Goal: Book appointment/travel/reservation

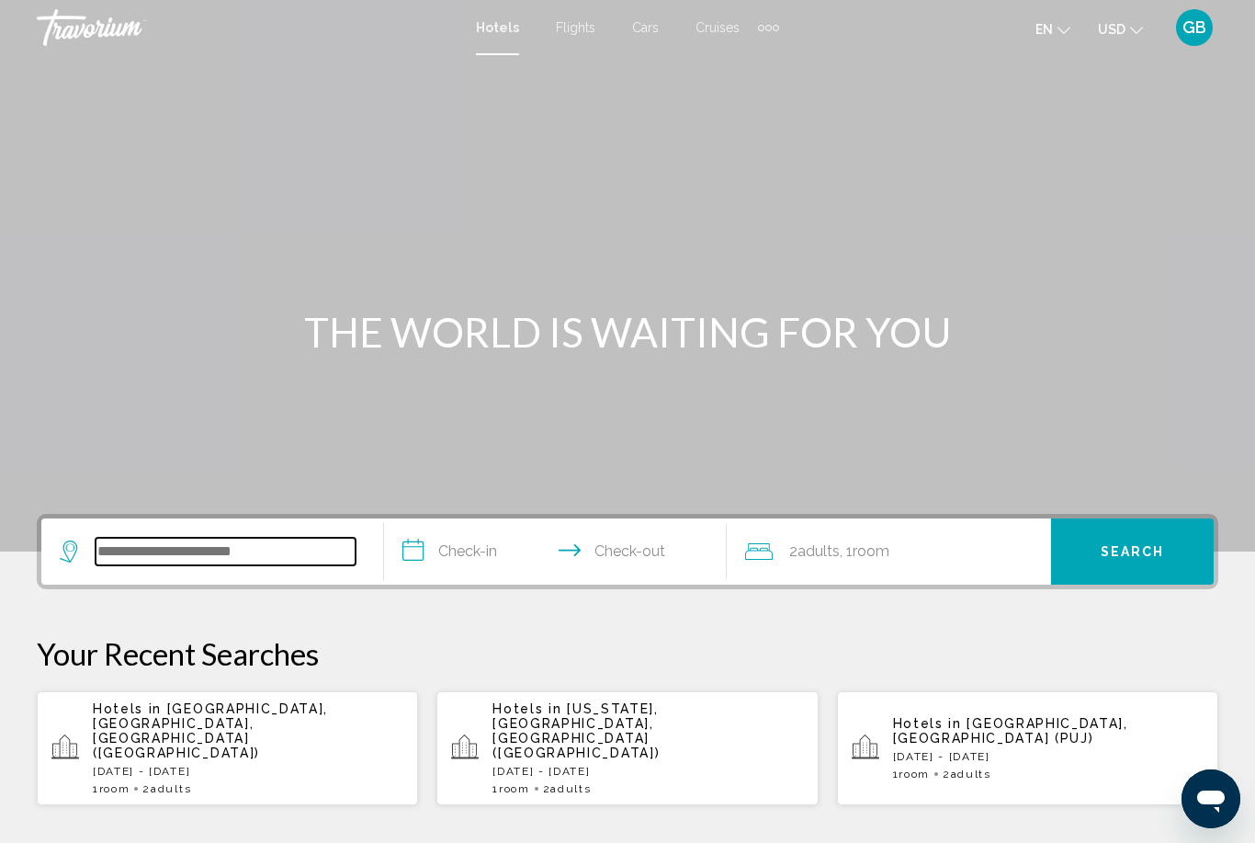
click at [118, 550] on input "Search widget" at bounding box center [226, 552] width 260 height 28
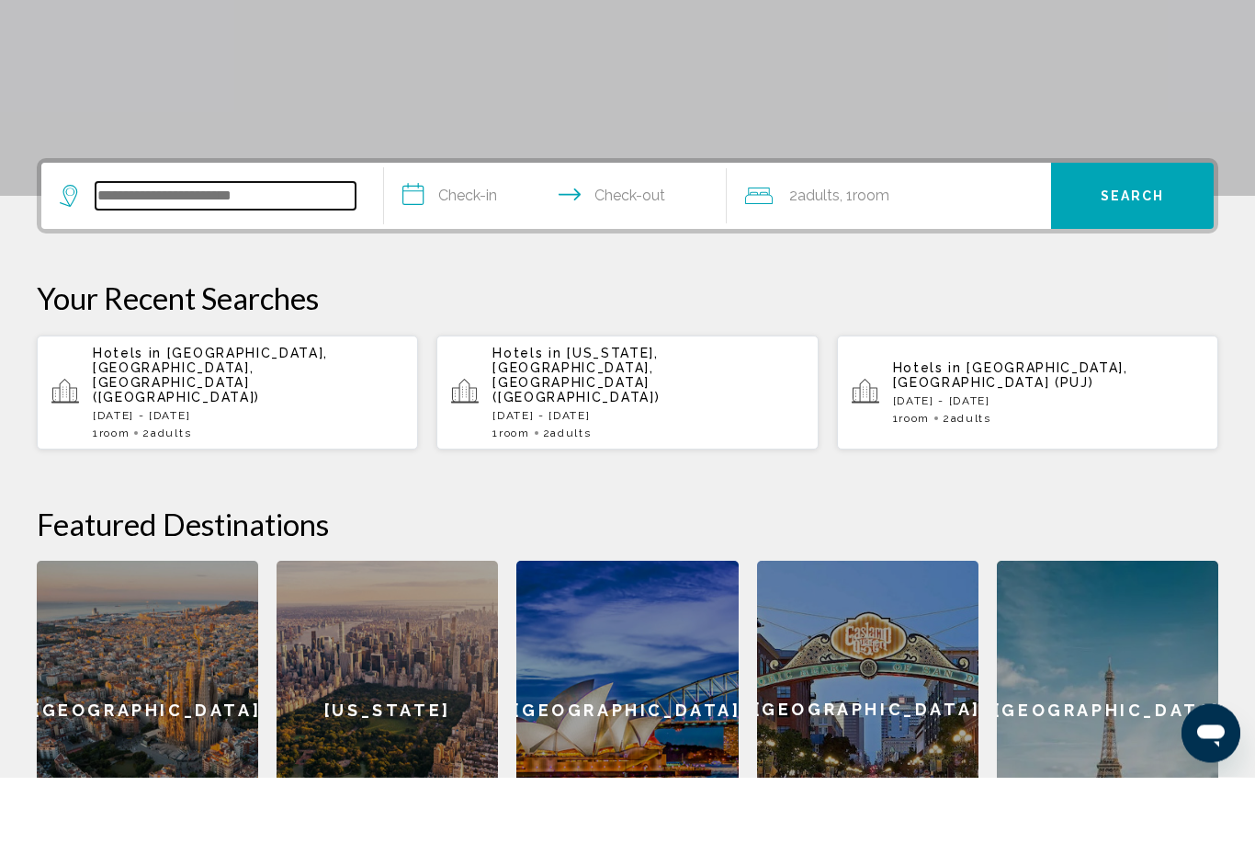
scroll to position [388, 0]
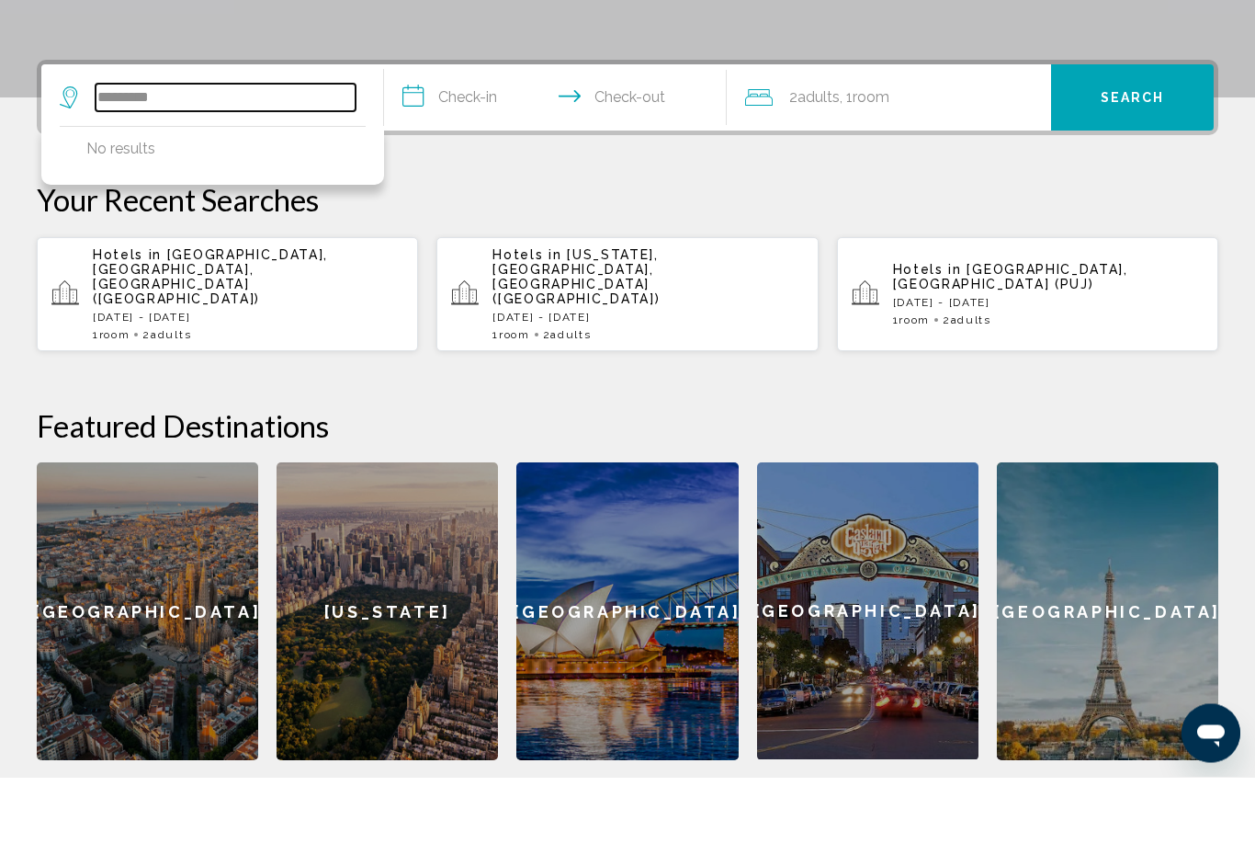
click at [166, 150] on input "*********" at bounding box center [226, 164] width 260 height 28
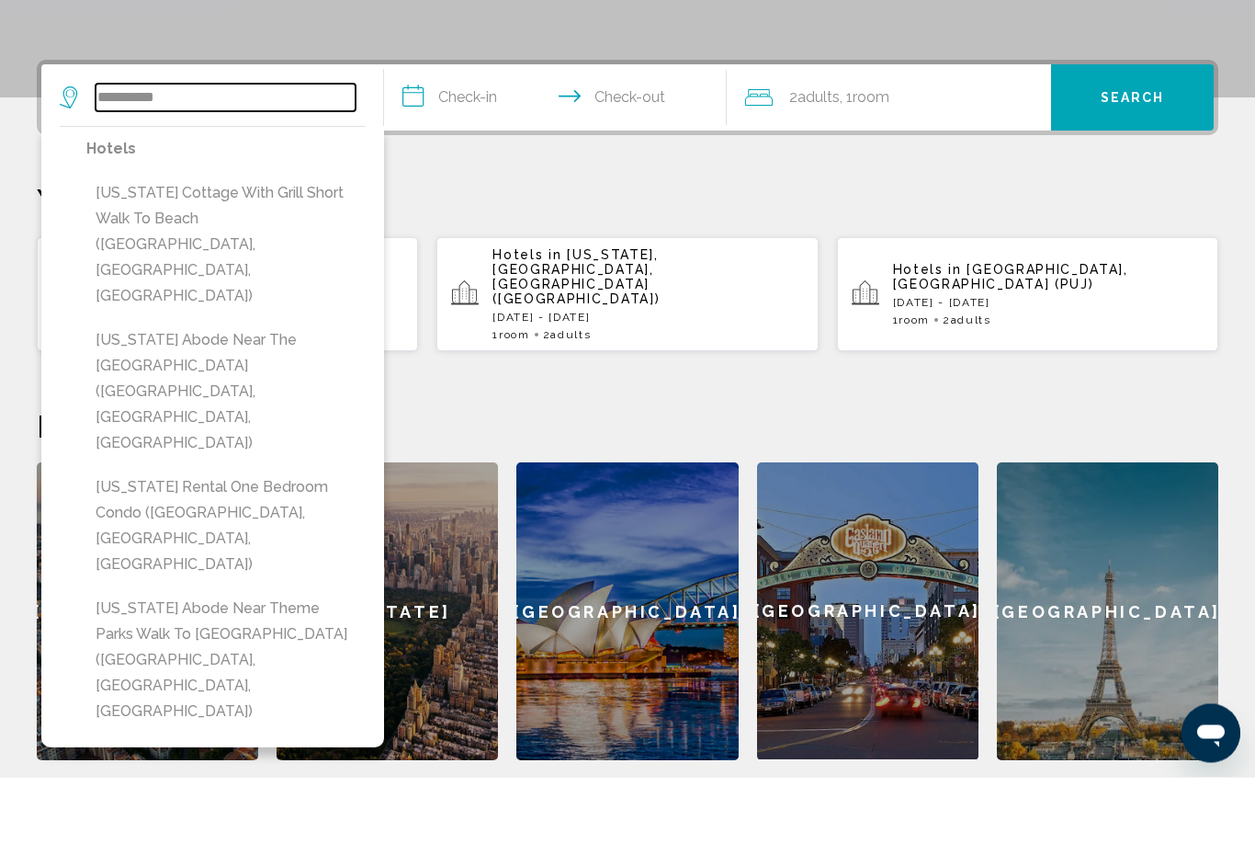
type input "**********"
click at [413, 130] on input "**********" at bounding box center [559, 166] width 350 height 72
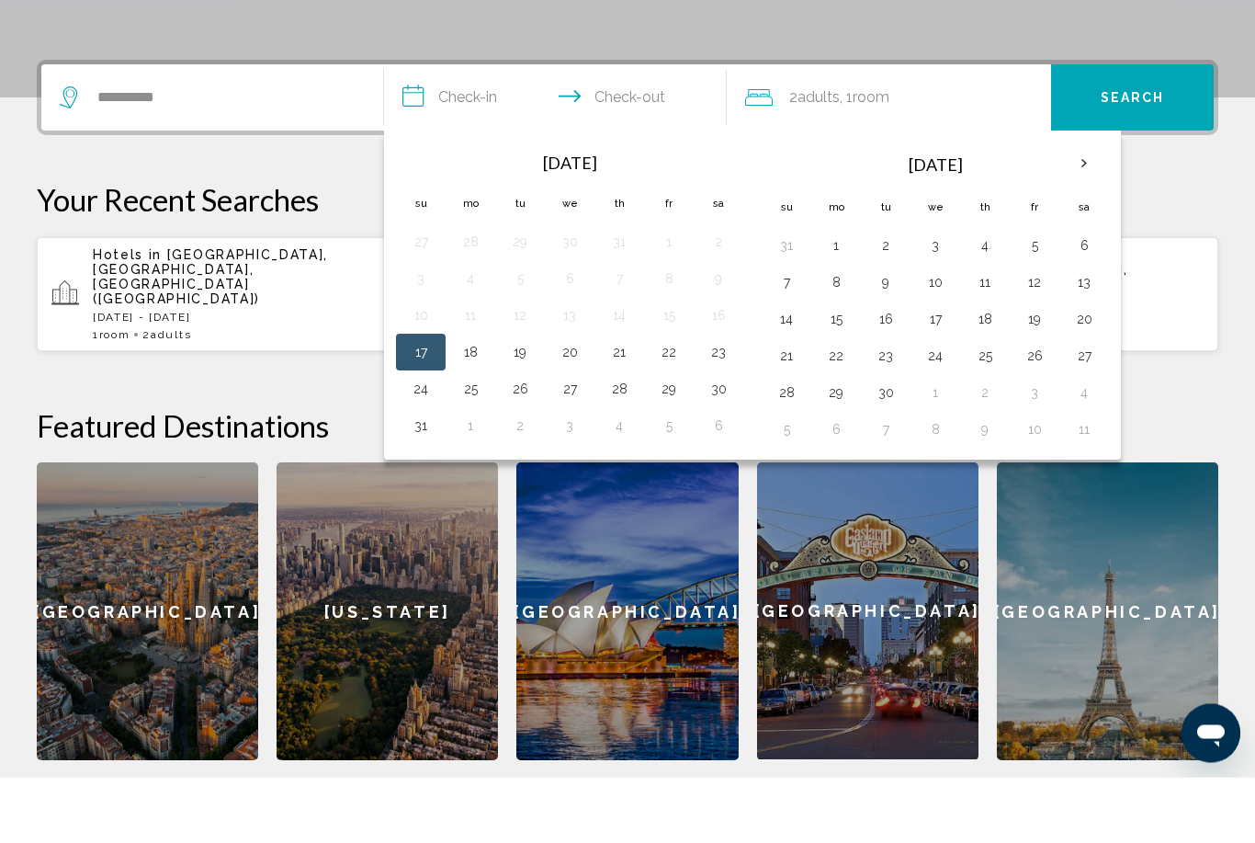
scroll to position [454, 0]
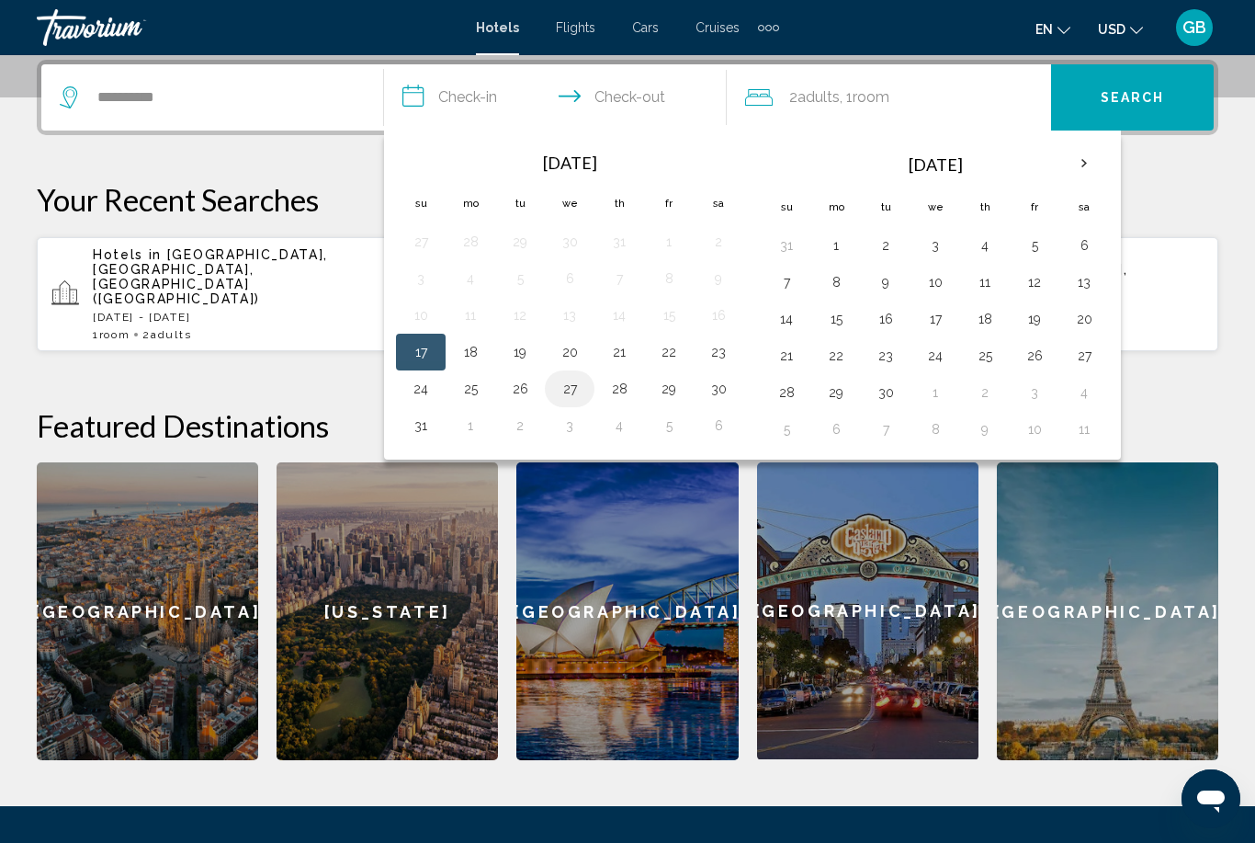
click at [567, 390] on button "27" at bounding box center [569, 389] width 29 height 26
click at [714, 391] on button "30" at bounding box center [718, 389] width 29 height 26
type input "**********"
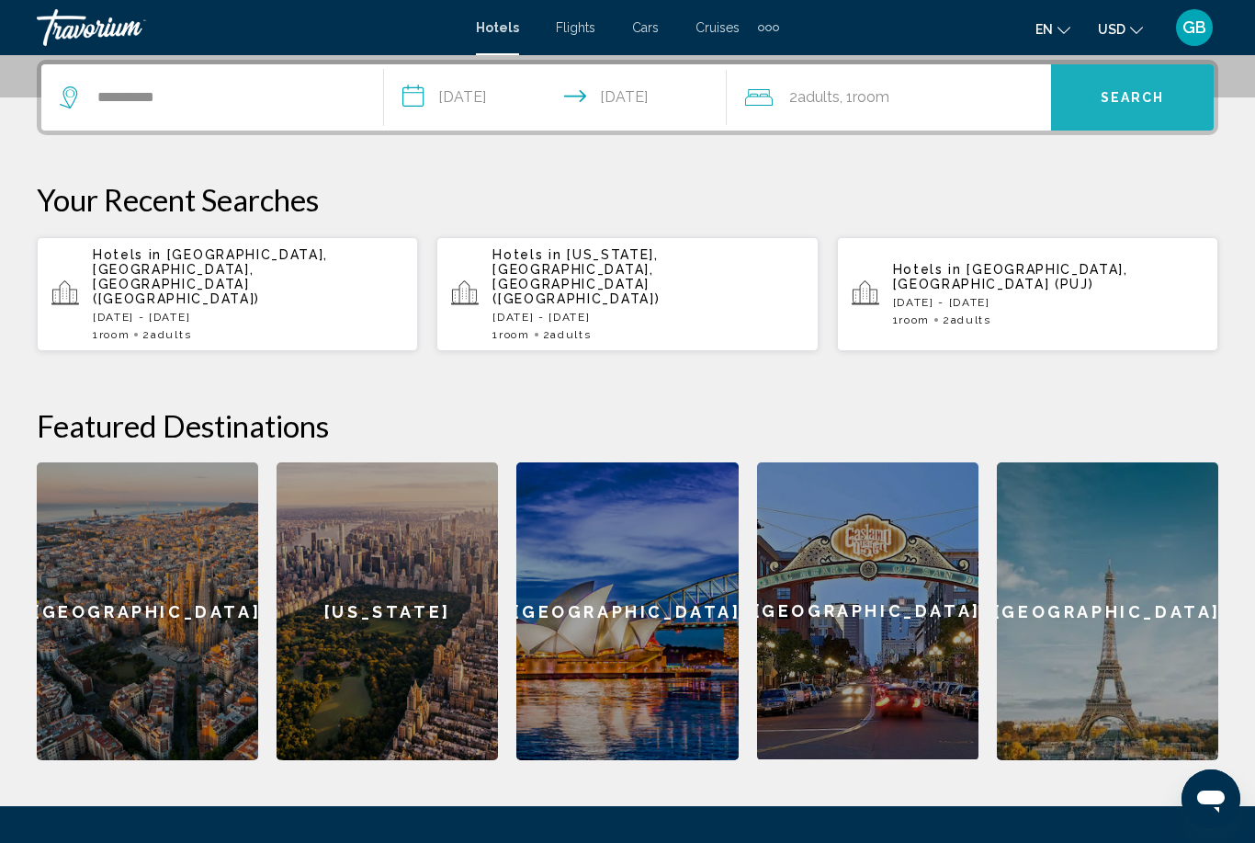
click at [1122, 105] on span "Search" at bounding box center [1133, 98] width 64 height 15
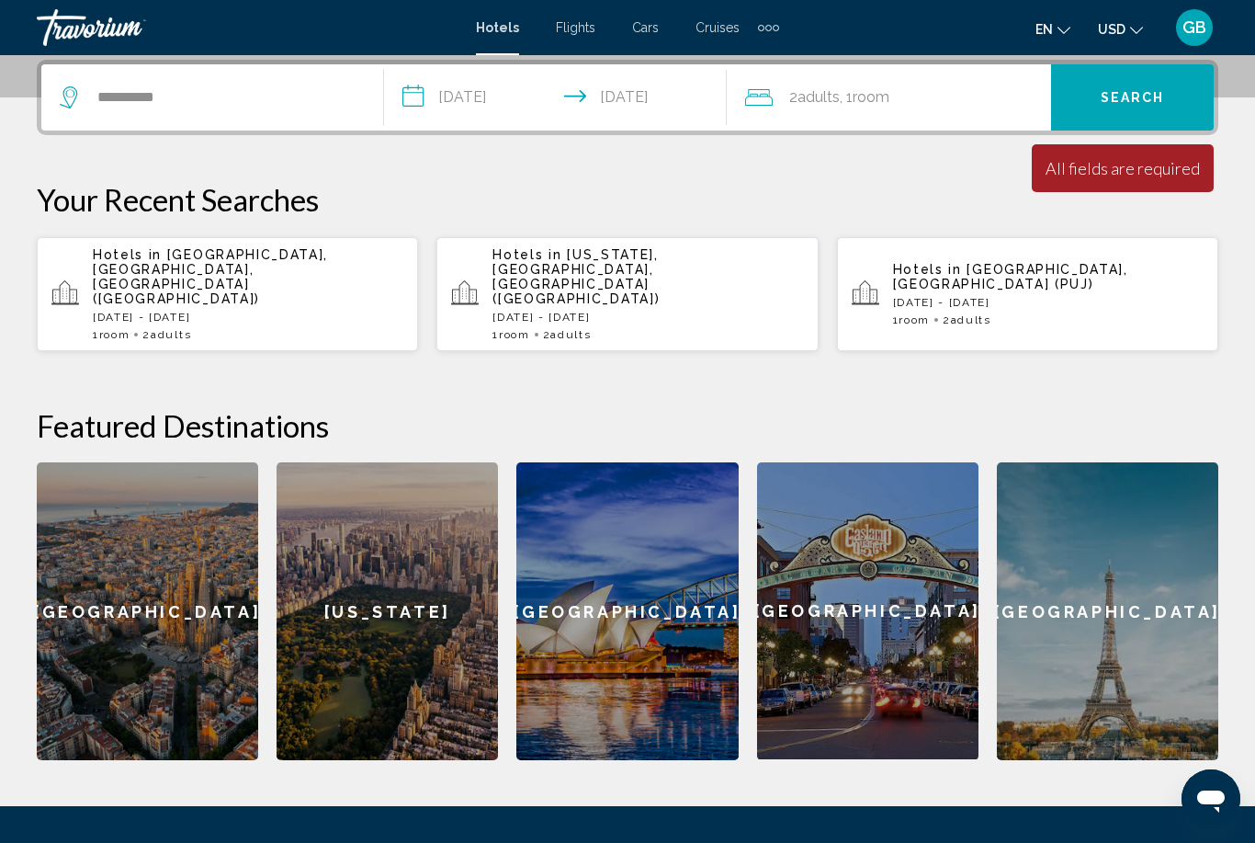
click at [781, 108] on div "2 Adult Adults , 1 Room rooms" at bounding box center [898, 98] width 306 height 26
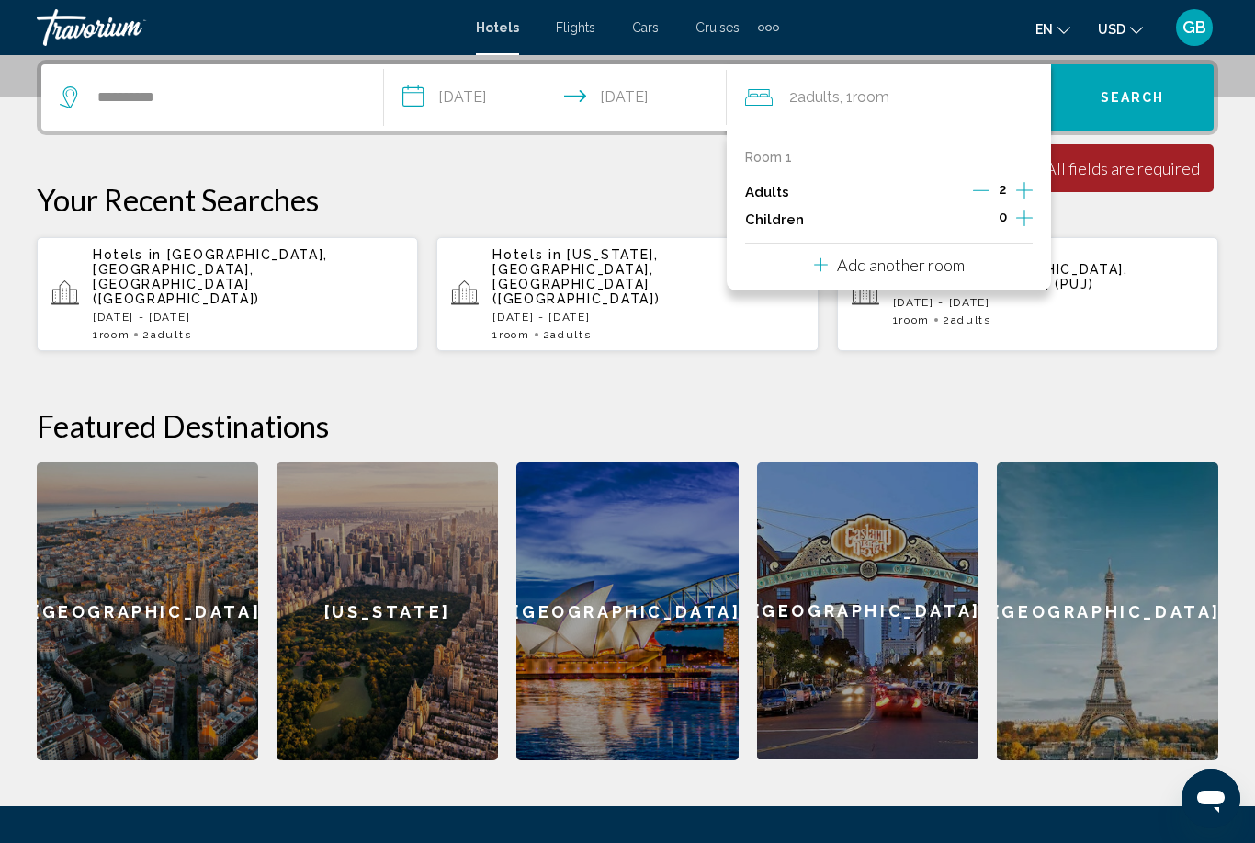
click at [943, 178] on div "Adults 2" at bounding box center [889, 192] width 288 height 28
click at [1149, 86] on button "Search" at bounding box center [1132, 97] width 163 height 66
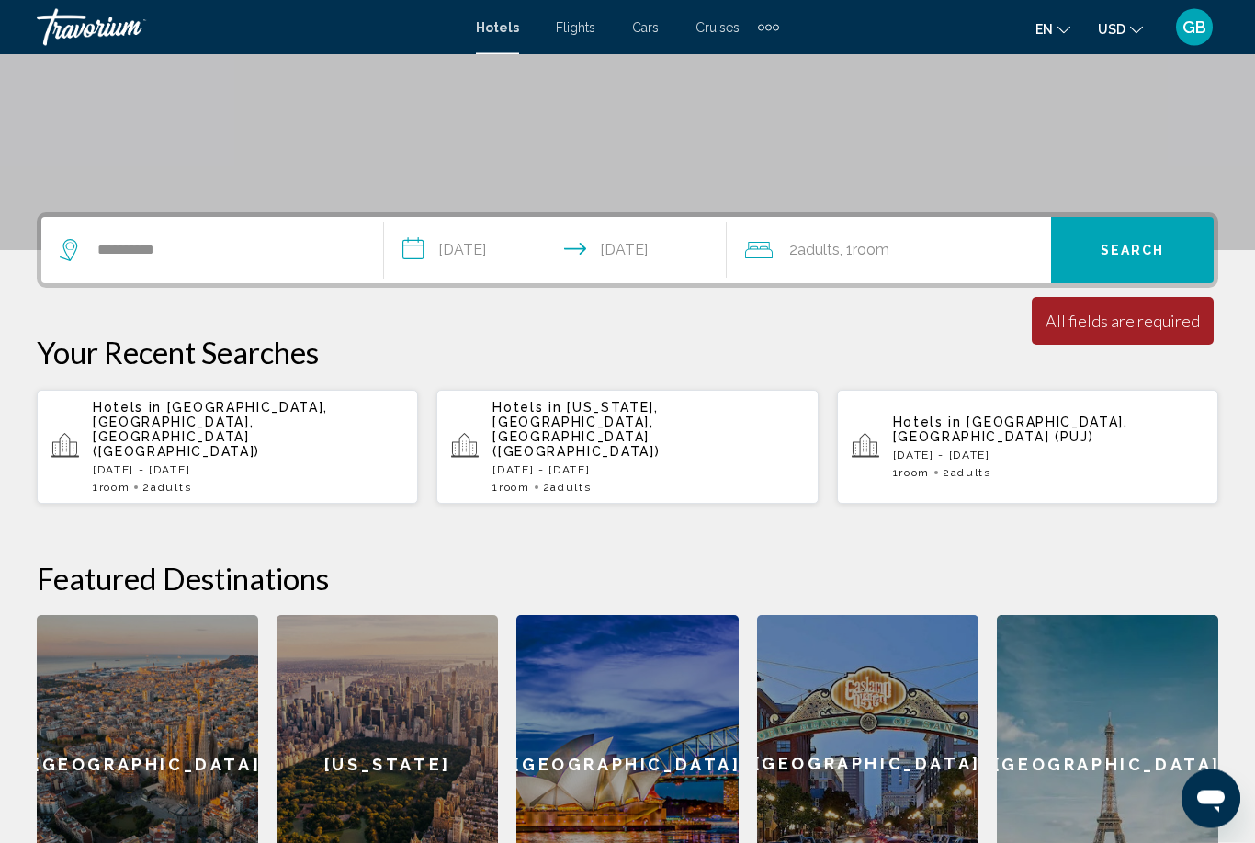
scroll to position [287, 0]
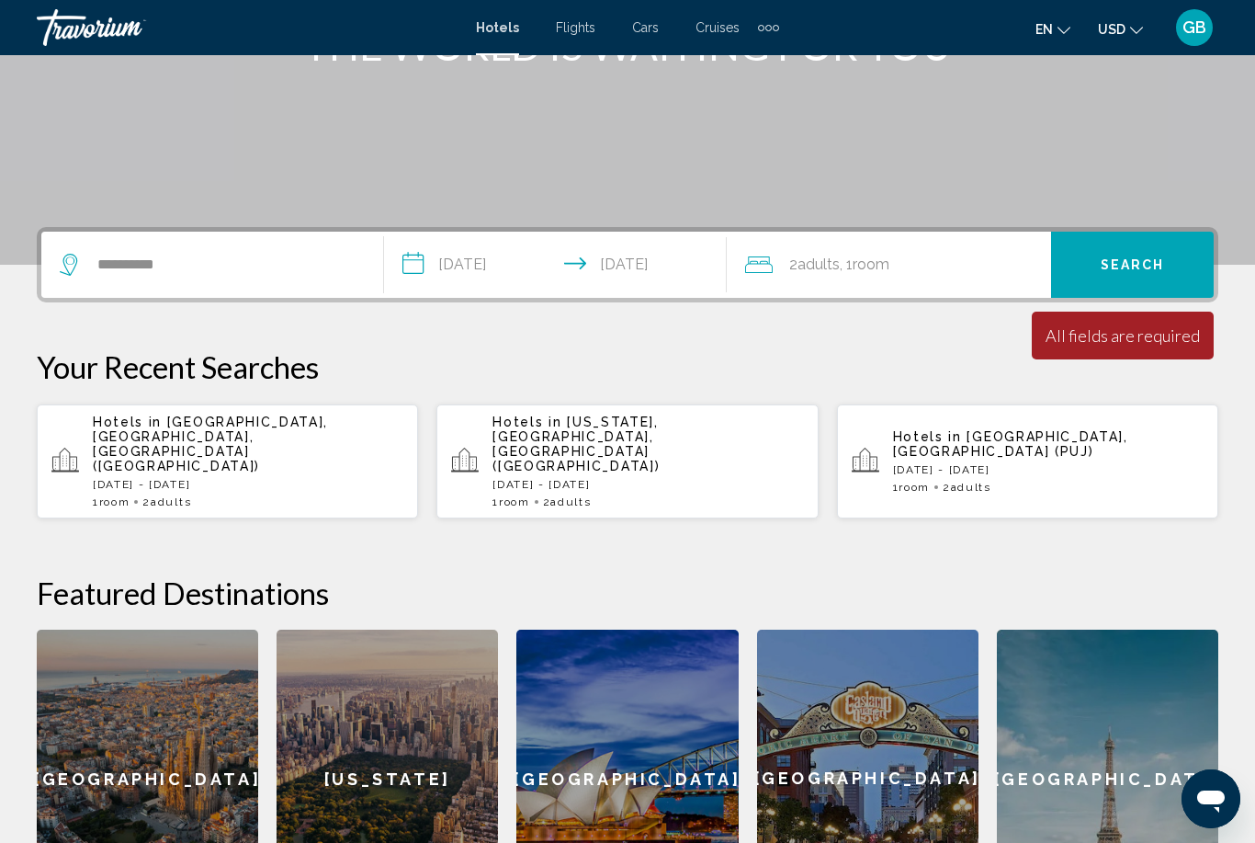
click at [1126, 268] on span "Search" at bounding box center [1133, 265] width 64 height 15
click at [776, 263] on div "2 Adult Adults , 1 Room rooms" at bounding box center [898, 265] width 306 height 26
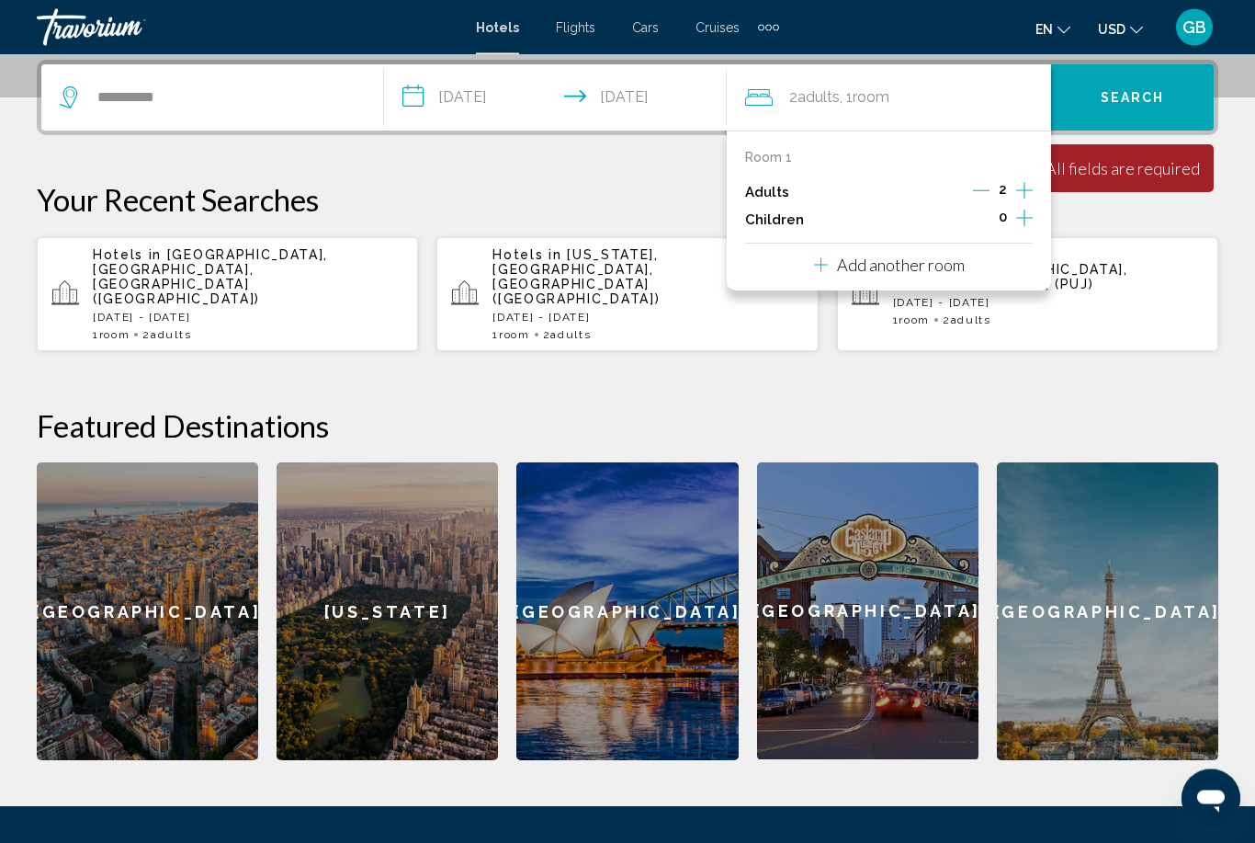
click at [1022, 182] on icon "Increment adults" at bounding box center [1024, 191] width 17 height 22
click at [981, 184] on icon "Decrement adults" at bounding box center [982, 190] width 17 height 17
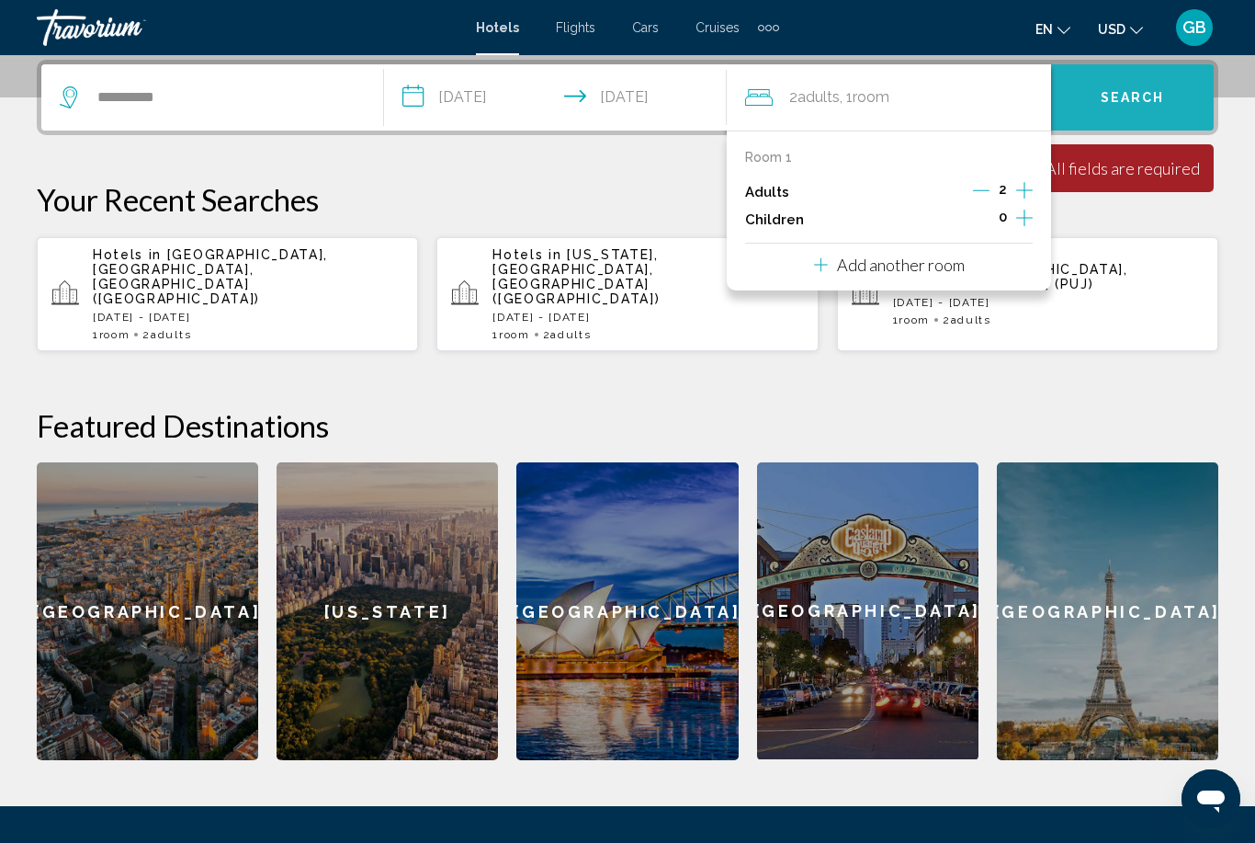
click at [1131, 112] on button "Search" at bounding box center [1132, 97] width 163 height 66
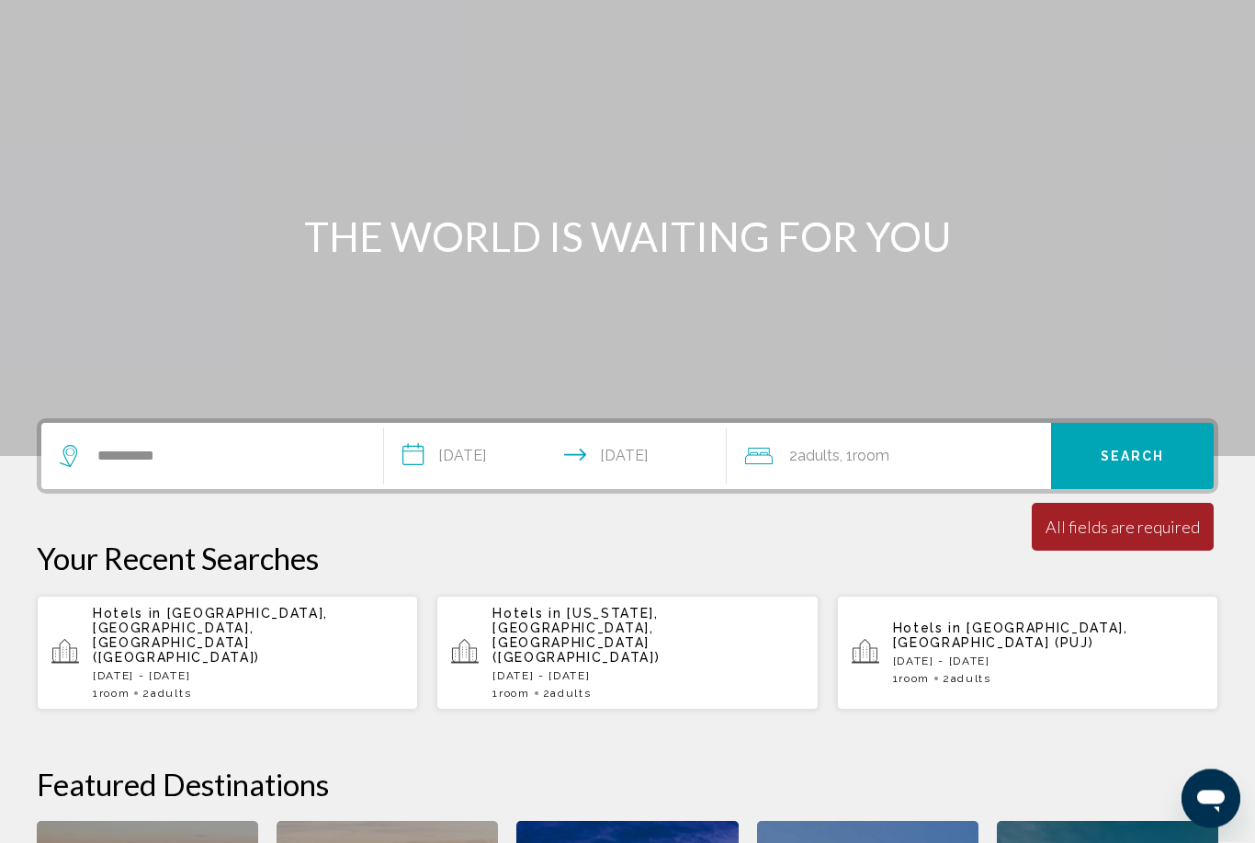
scroll to position [37, 0]
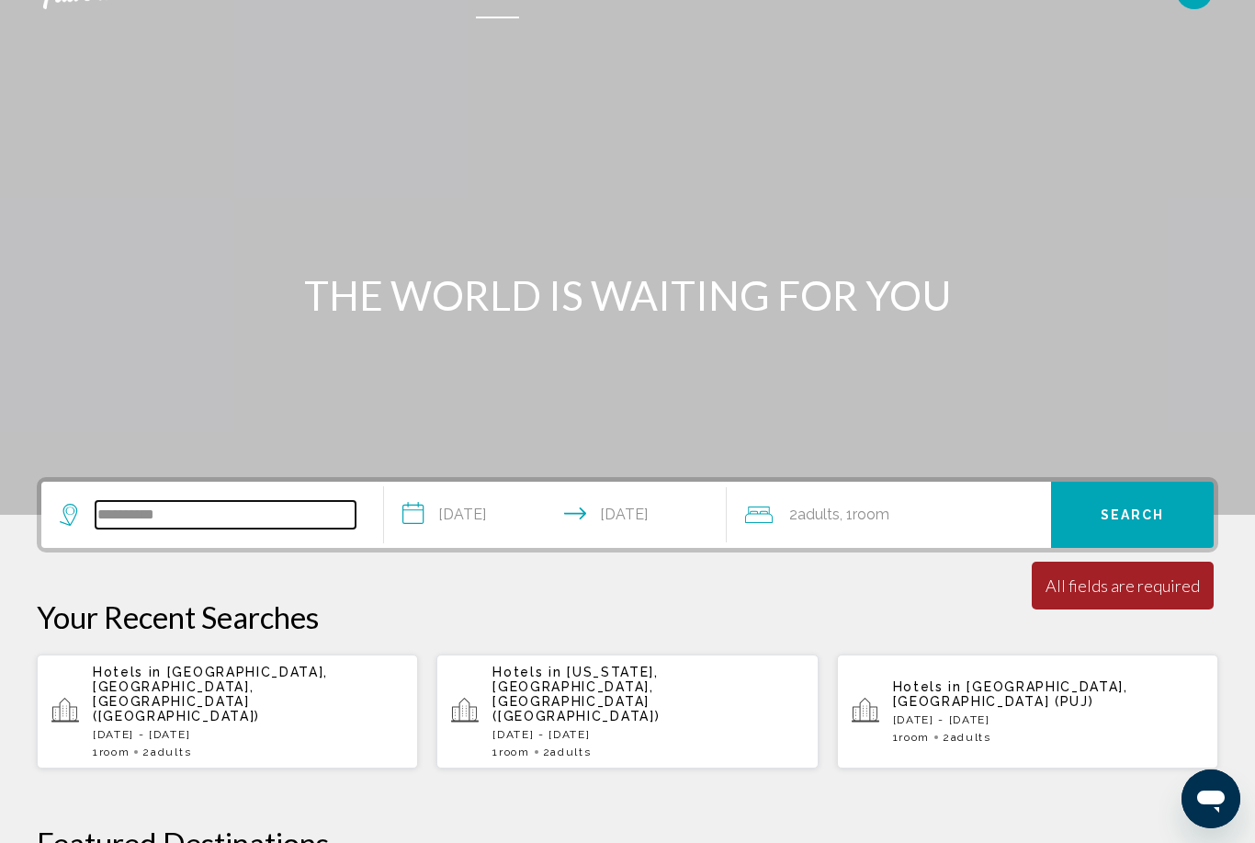
click at [308, 505] on input "**********" at bounding box center [226, 515] width 260 height 28
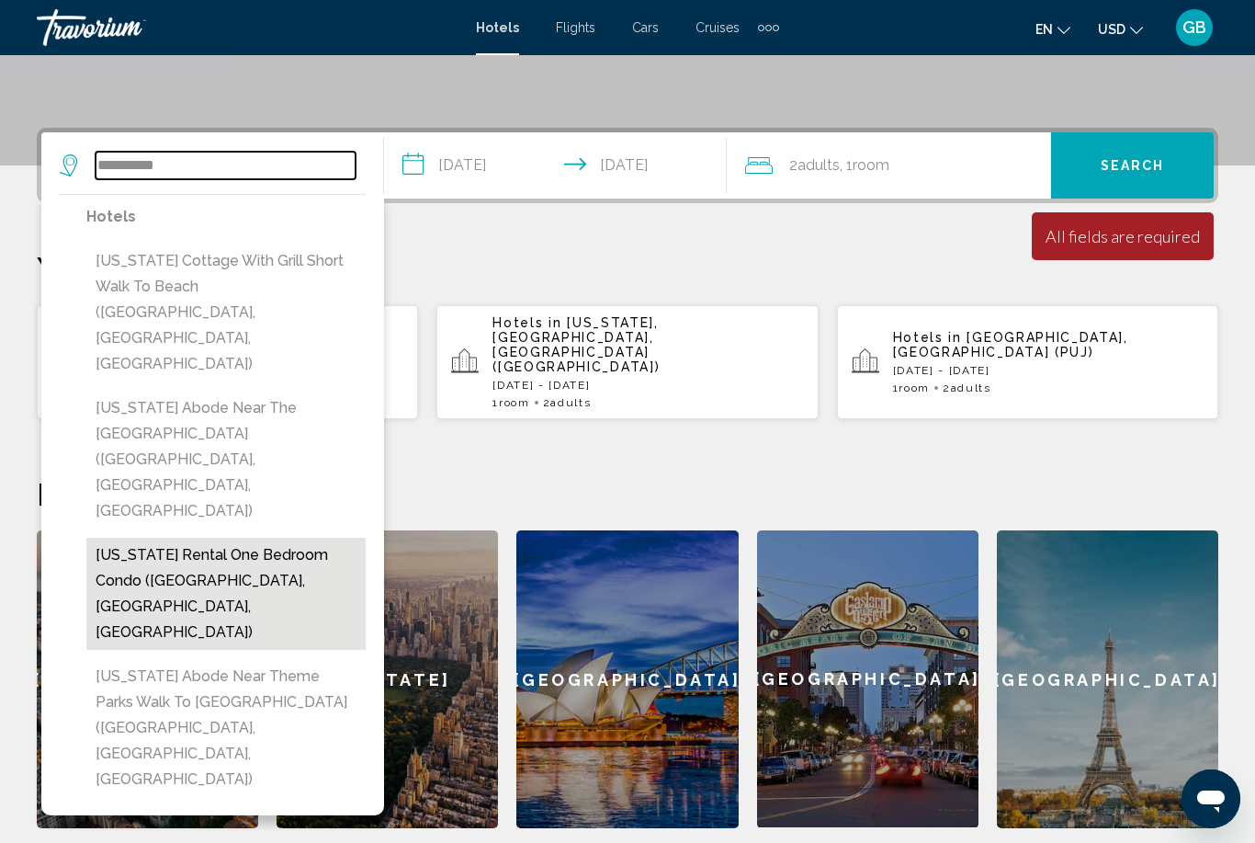
scroll to position [379, 0]
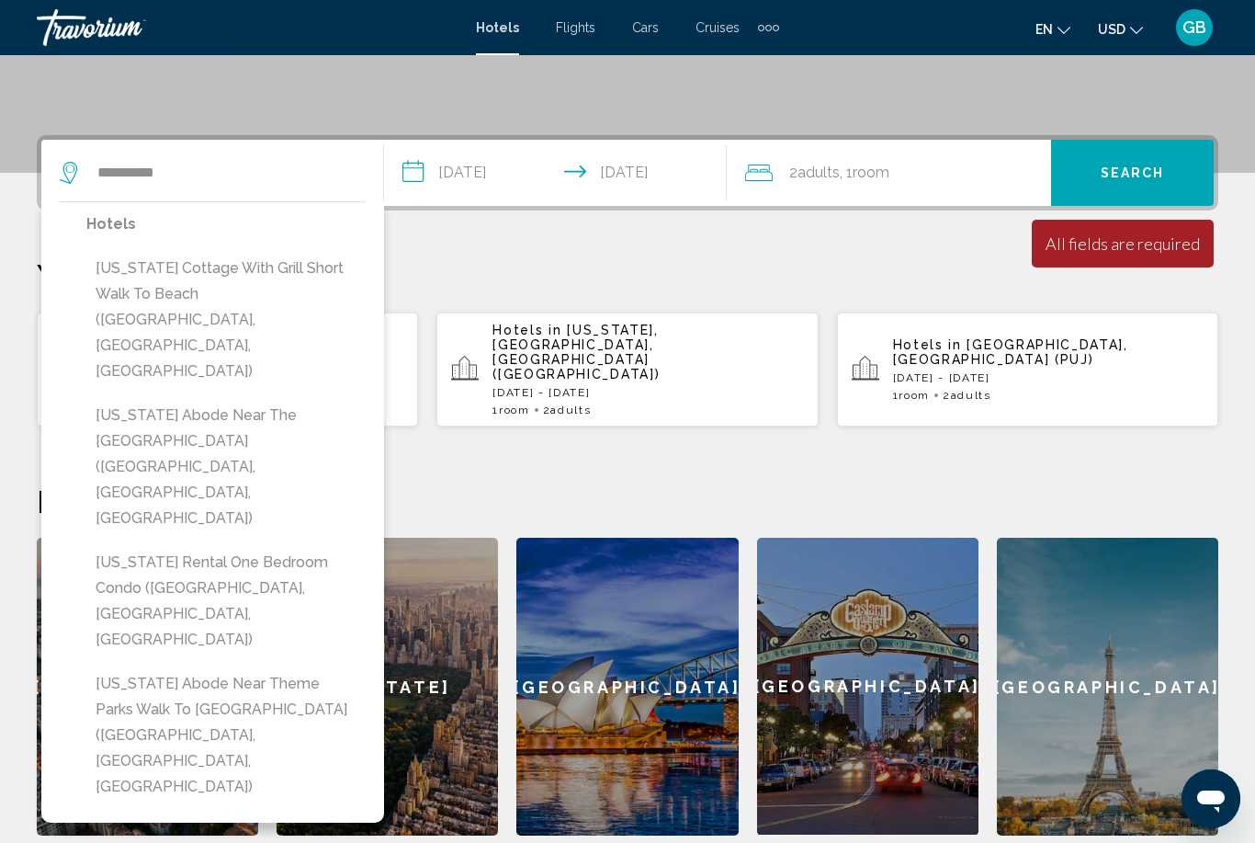
click at [478, 234] on div "**********" at bounding box center [627, 485] width 1255 height 700
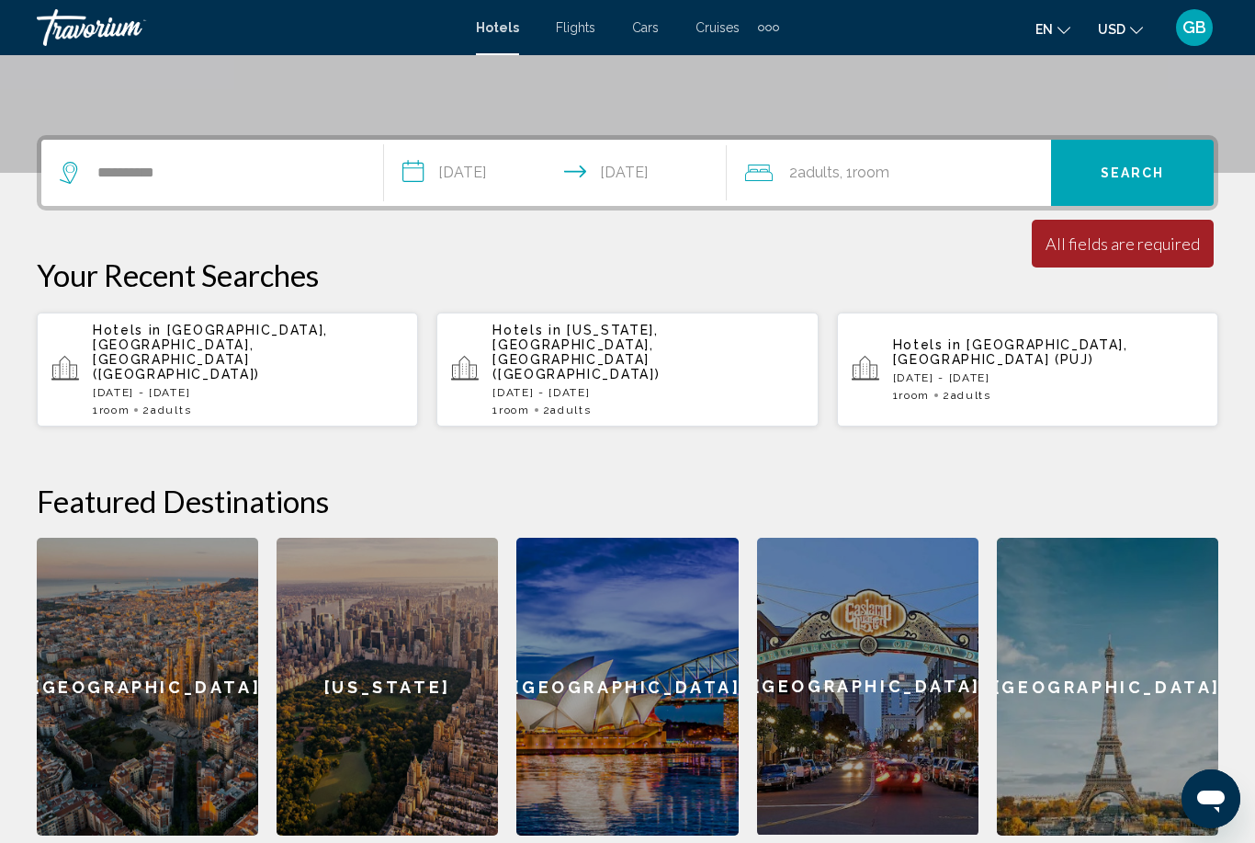
click at [765, 184] on div "2 Adult Adults , 1 Room rooms" at bounding box center [898, 173] width 306 height 26
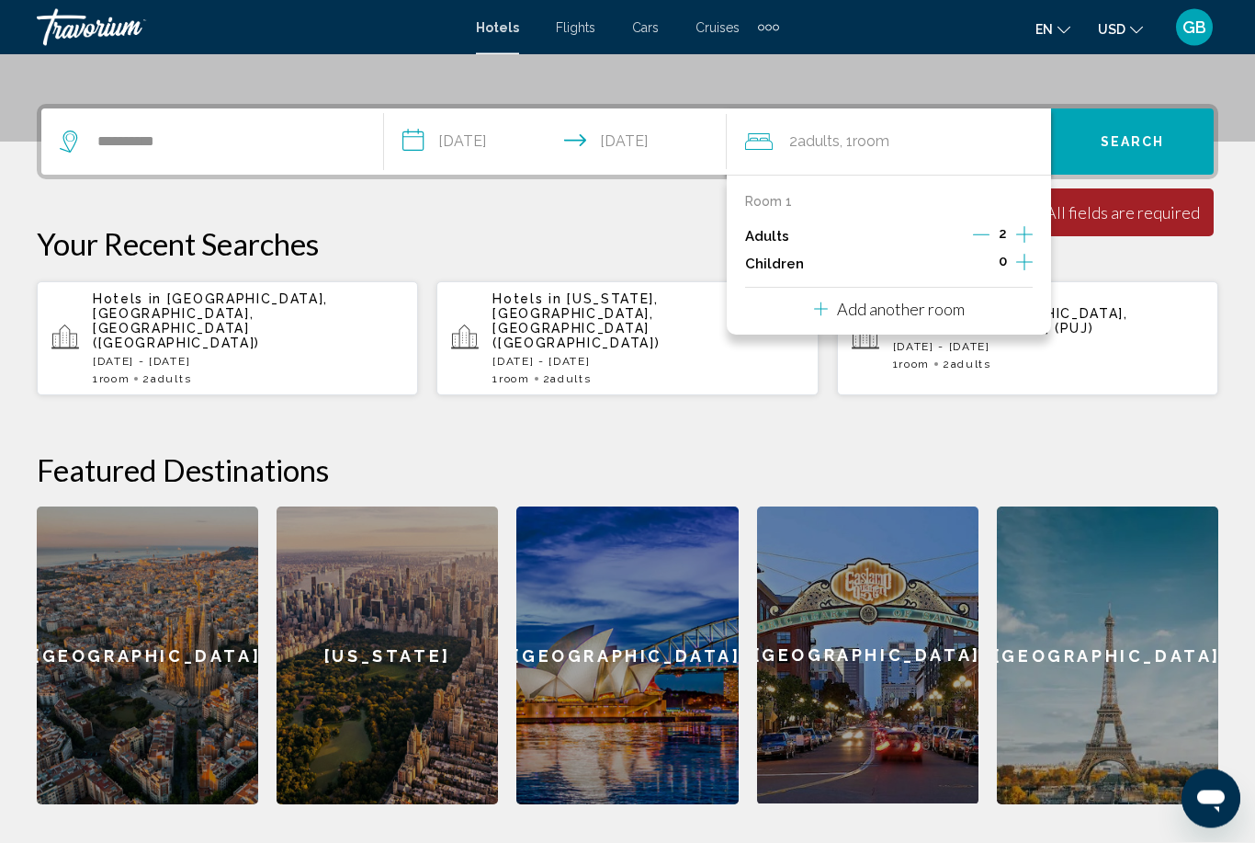
scroll to position [453, 0]
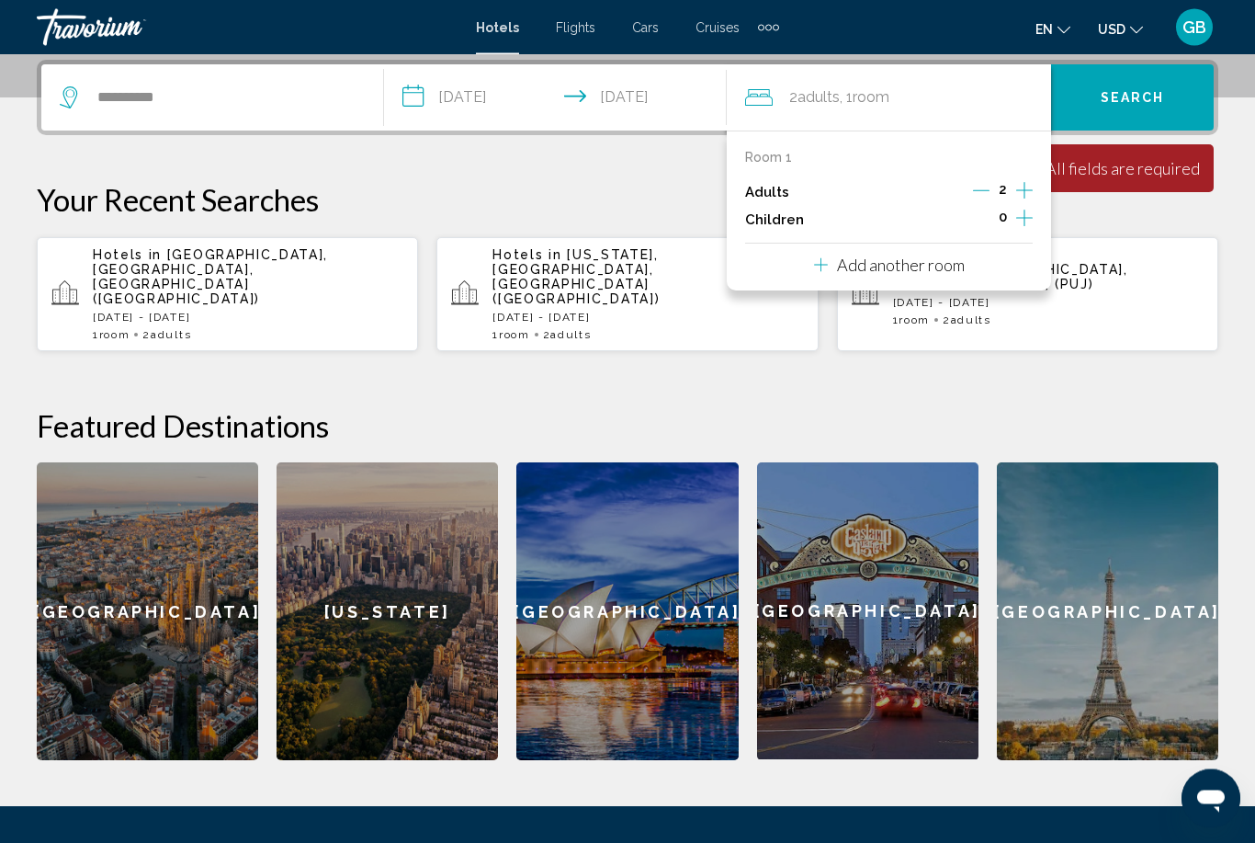
click at [1020, 187] on icon "Increment adults" at bounding box center [1024, 191] width 17 height 22
click at [1133, 108] on button "Search" at bounding box center [1132, 97] width 163 height 66
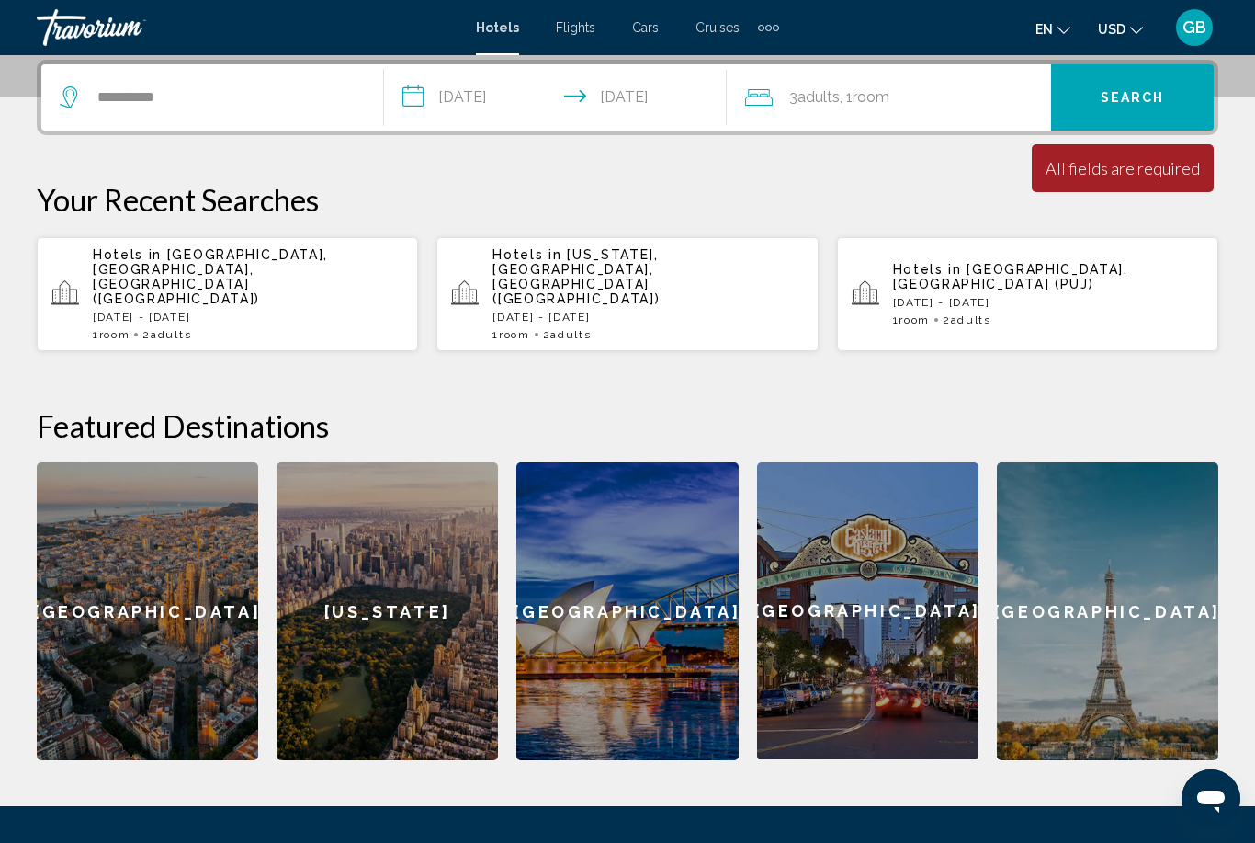
click at [1133, 108] on button "Search" at bounding box center [1132, 97] width 163 height 66
click at [921, 112] on div "3 Adult Adults , 1 Room rooms" at bounding box center [898, 97] width 306 height 66
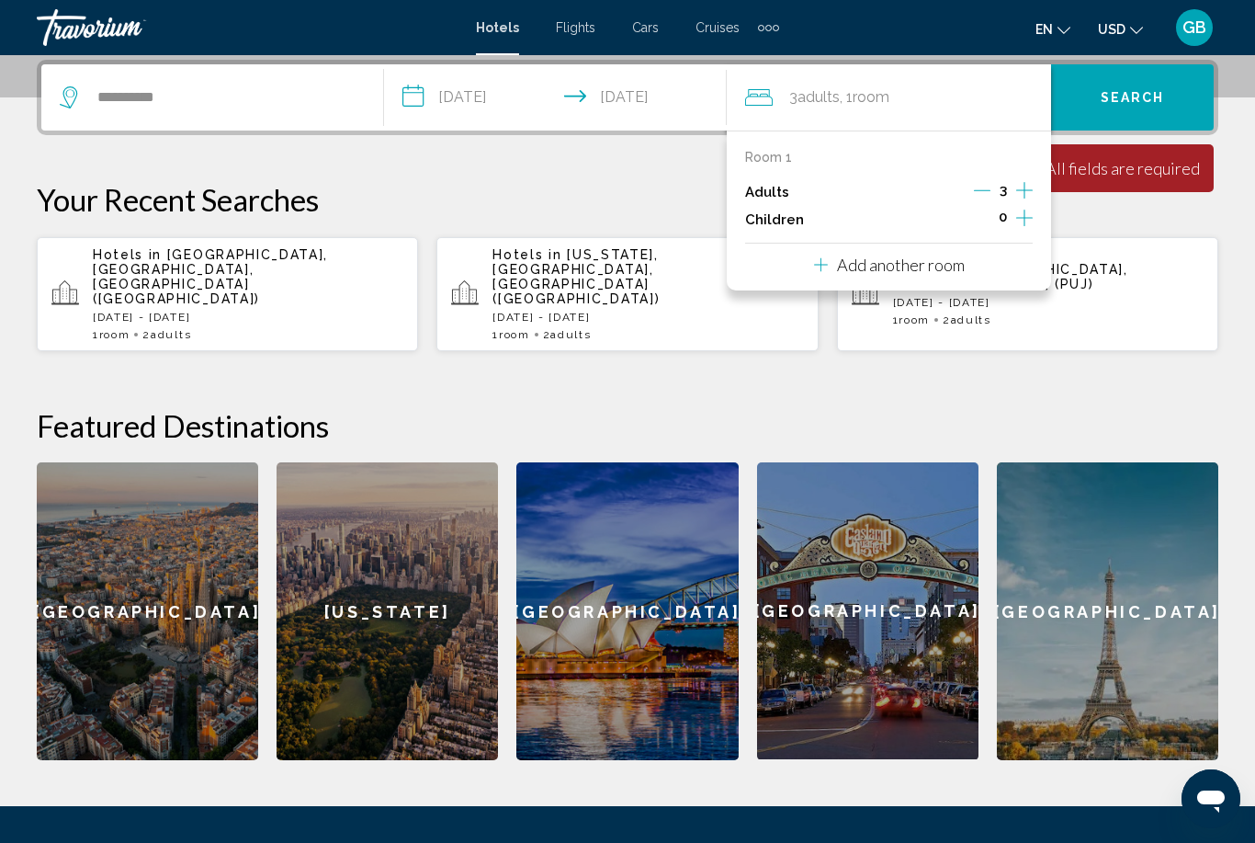
click at [981, 187] on icon "Decrement adults" at bounding box center [982, 190] width 17 height 17
click at [1120, 230] on div "Your Recent Searches Hotels in Miami, FL, United States (MIA) Tue, 23 Apr - Fri…" at bounding box center [628, 266] width 1182 height 171
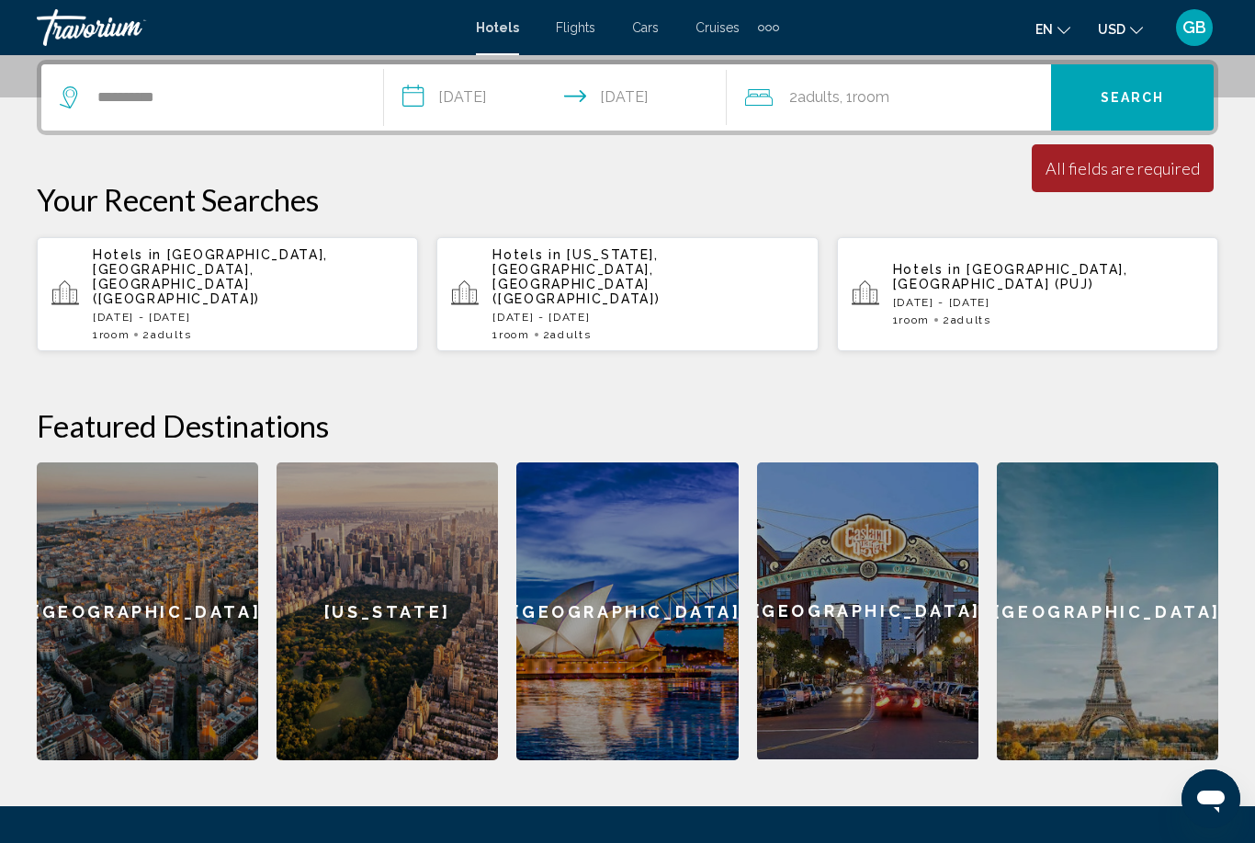
click at [1119, 109] on button "Search" at bounding box center [1132, 97] width 163 height 66
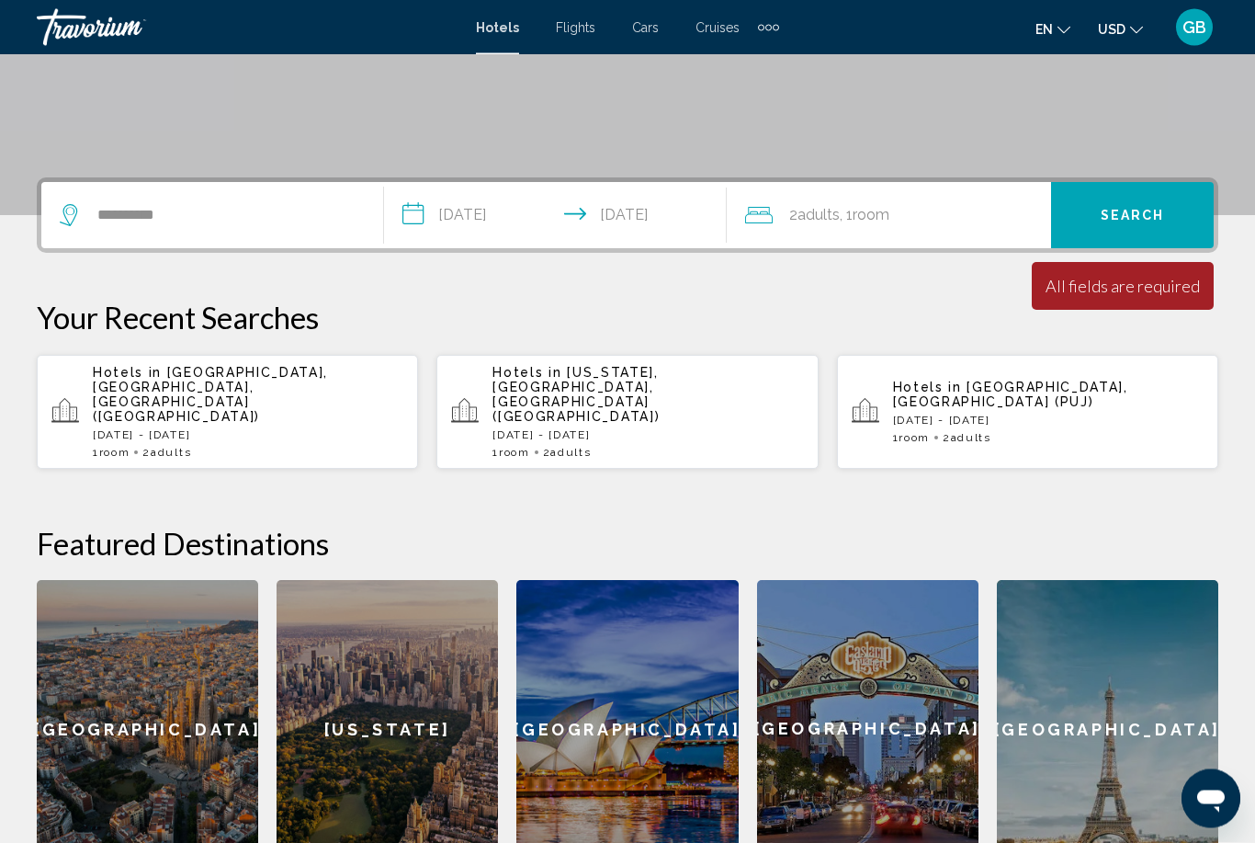
scroll to position [389, 0]
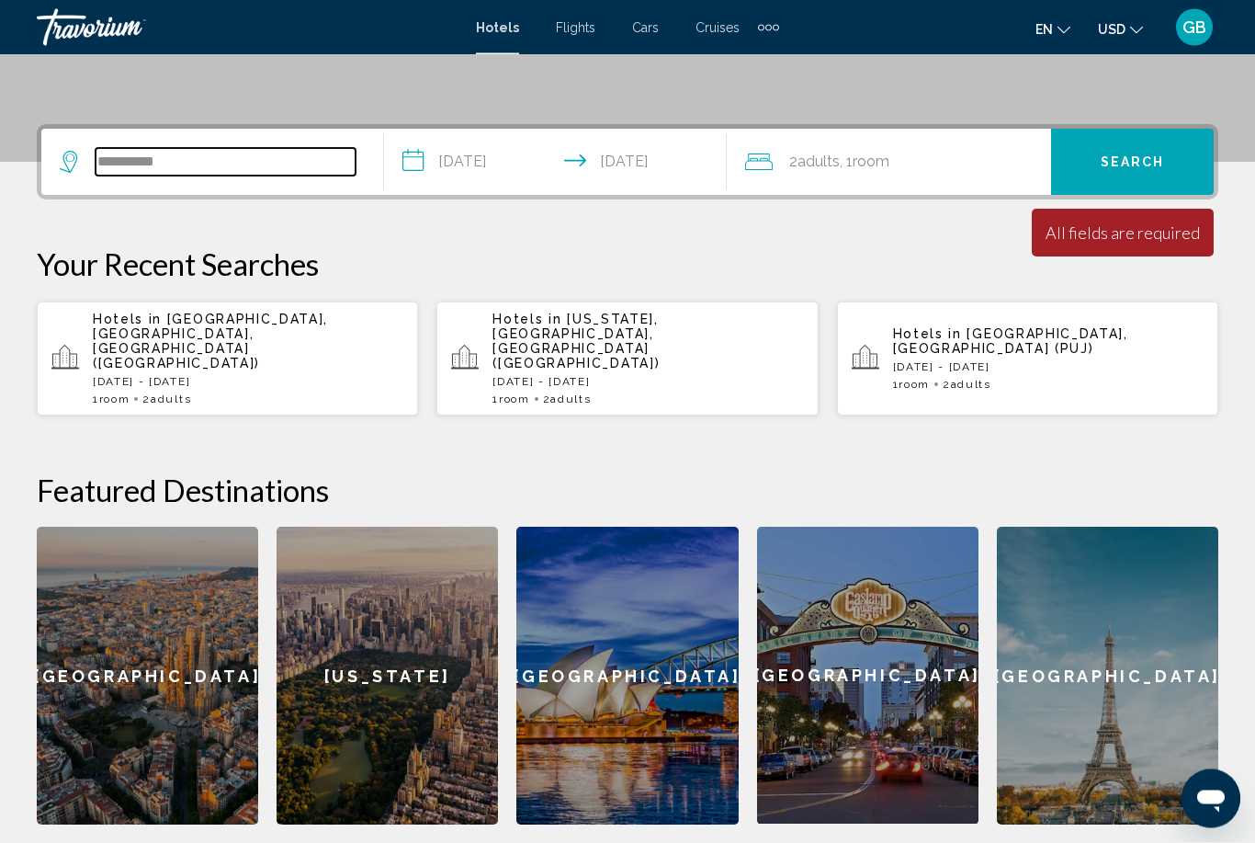
click at [193, 176] on input "**********" at bounding box center [226, 163] width 260 height 28
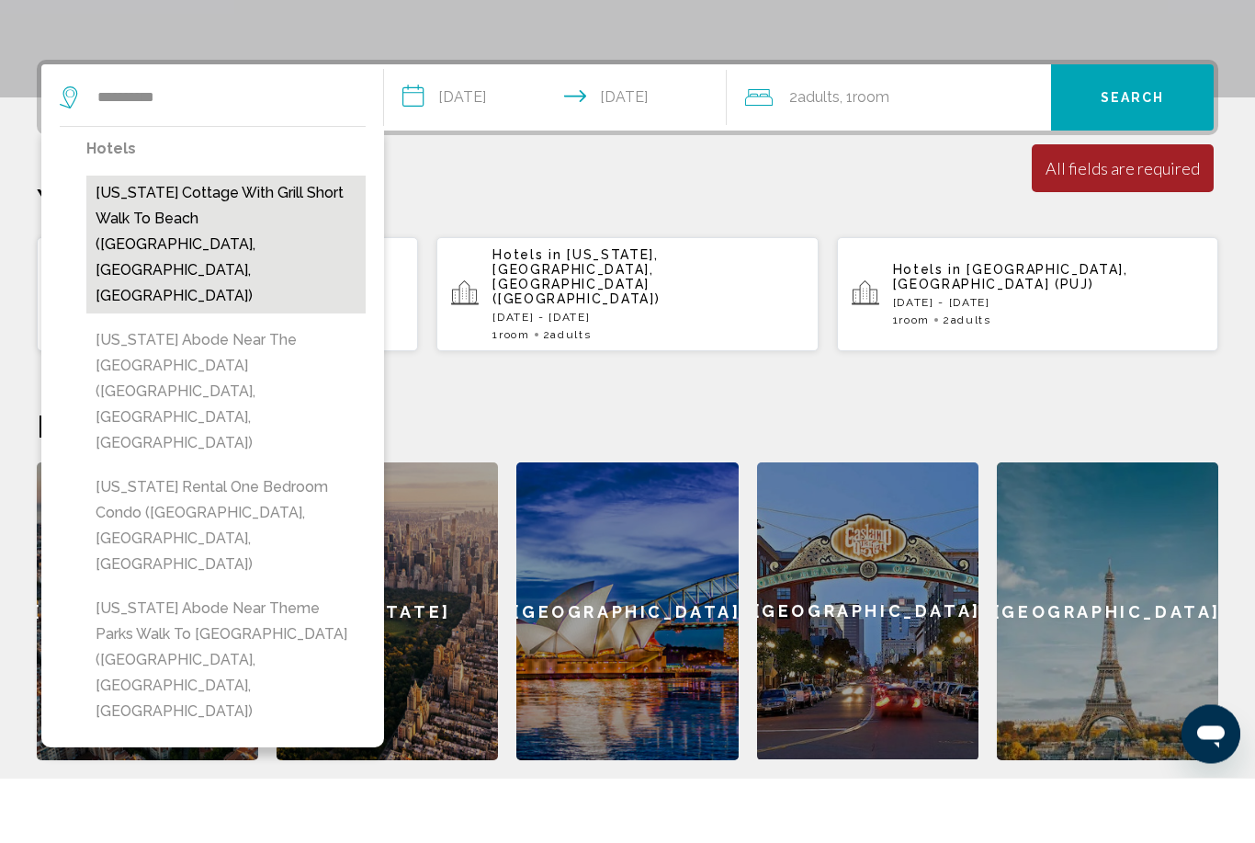
click at [173, 241] on button "New Jersey Cottage with Grill Short Walk to Beach (Villas, NJ, US)" at bounding box center [225, 310] width 279 height 138
type input "**********"
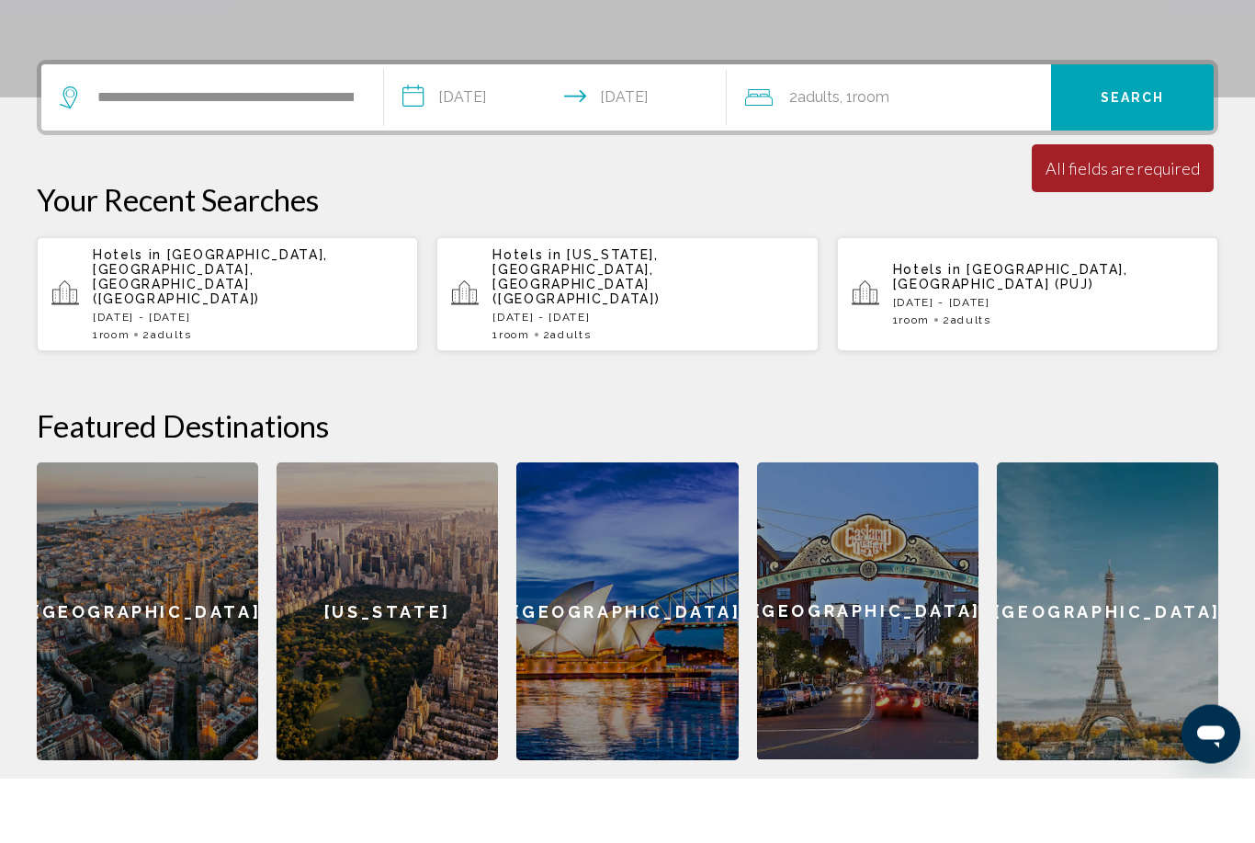
click at [1145, 130] on button "Search" at bounding box center [1132, 163] width 163 height 66
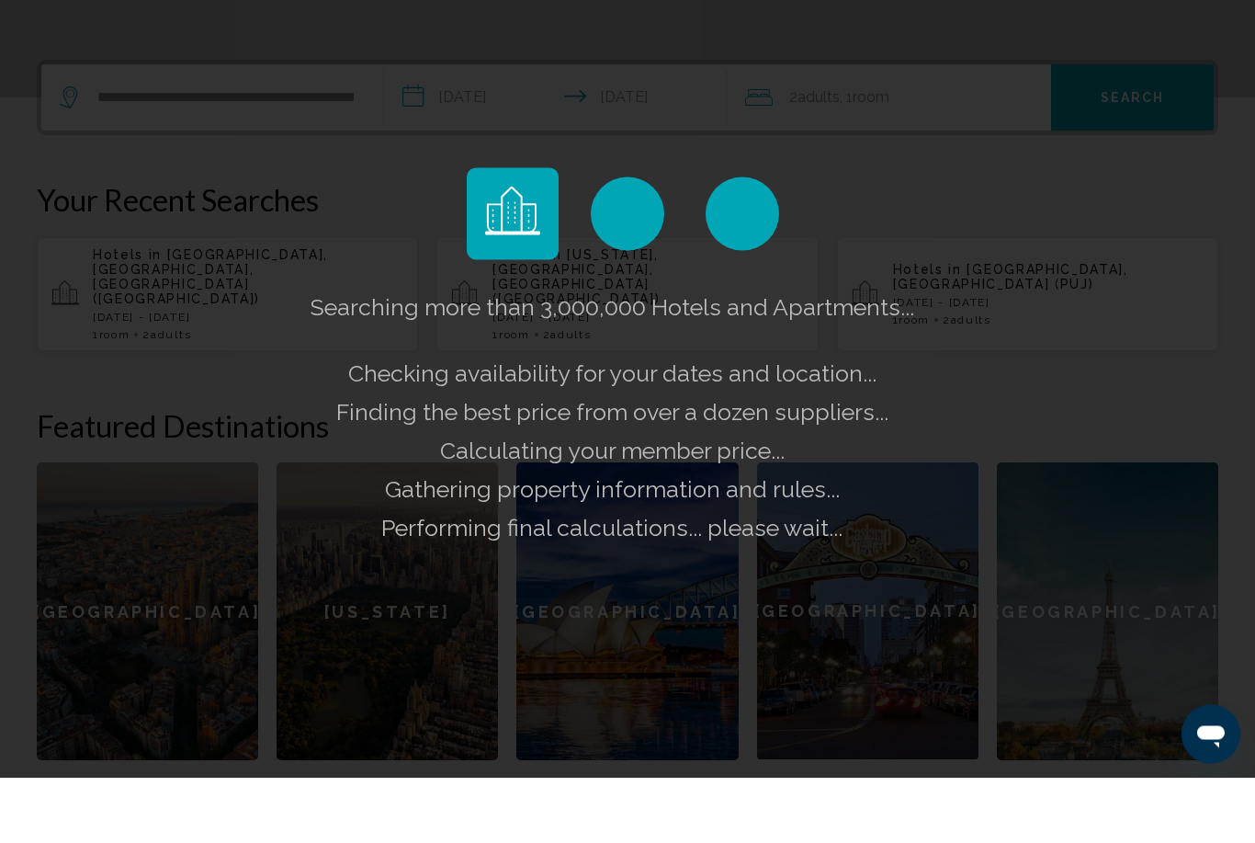
scroll to position [454, 0]
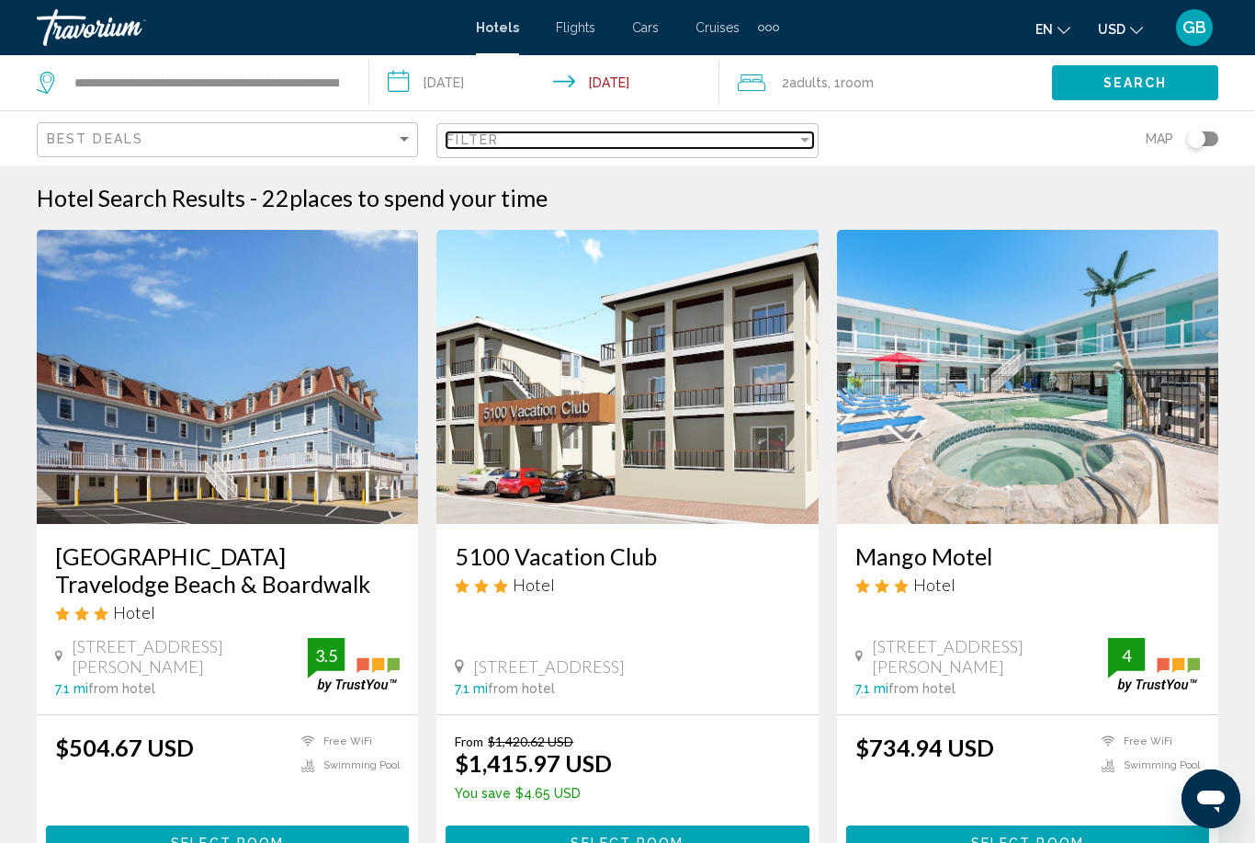
click at [795, 142] on div "Filter" at bounding box center [621, 139] width 349 height 15
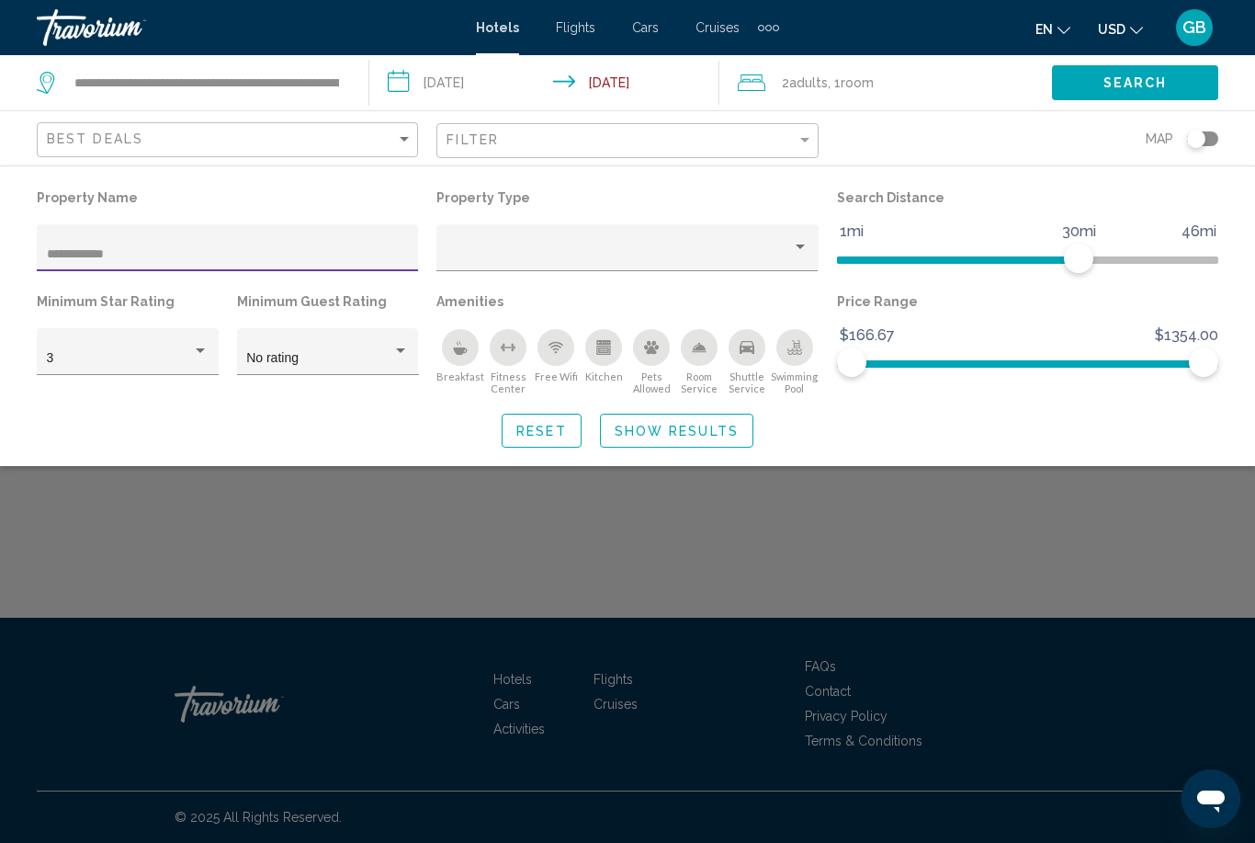
type input "**********"
click at [661, 437] on span "Show Results" at bounding box center [677, 431] width 124 height 15
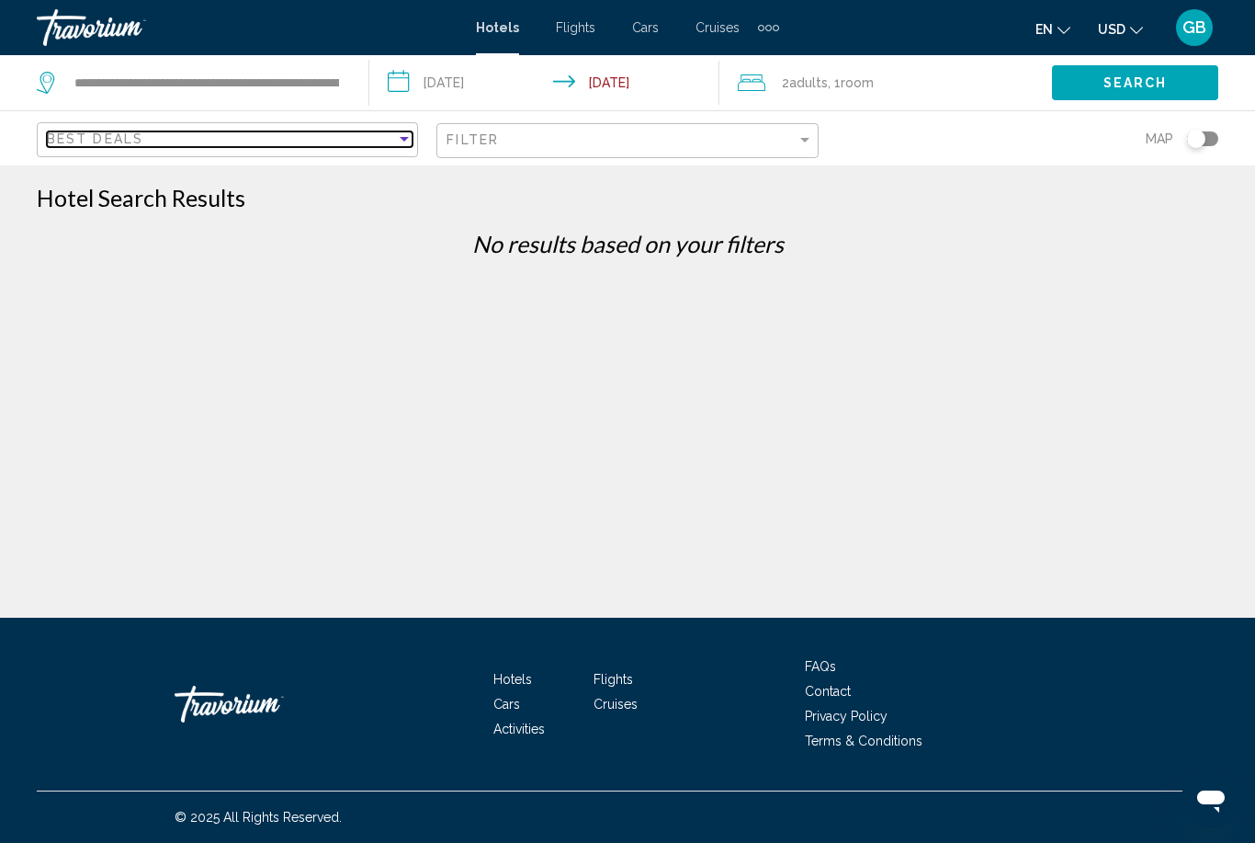
click at [350, 139] on div "Best Deals" at bounding box center [221, 138] width 349 height 15
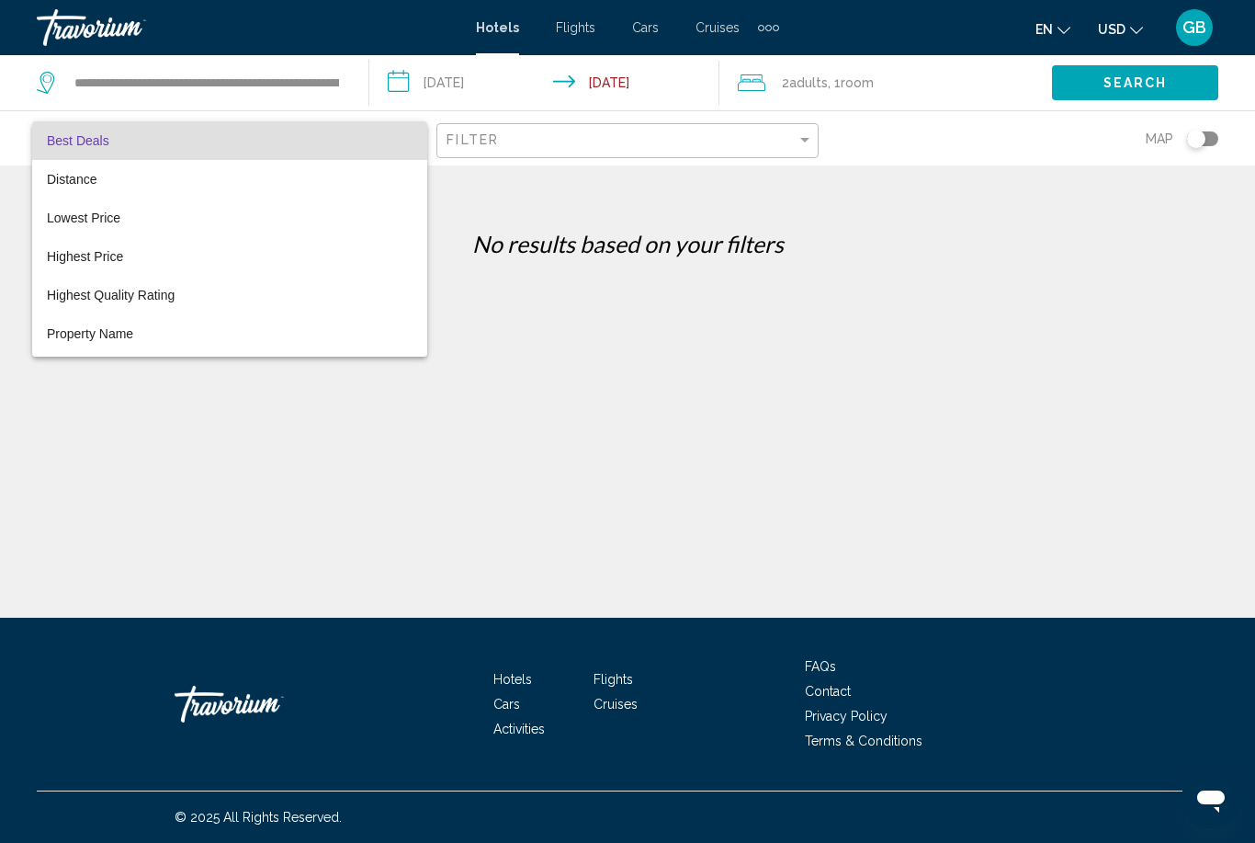
click at [350, 139] on span "Best Deals" at bounding box center [230, 140] width 366 height 39
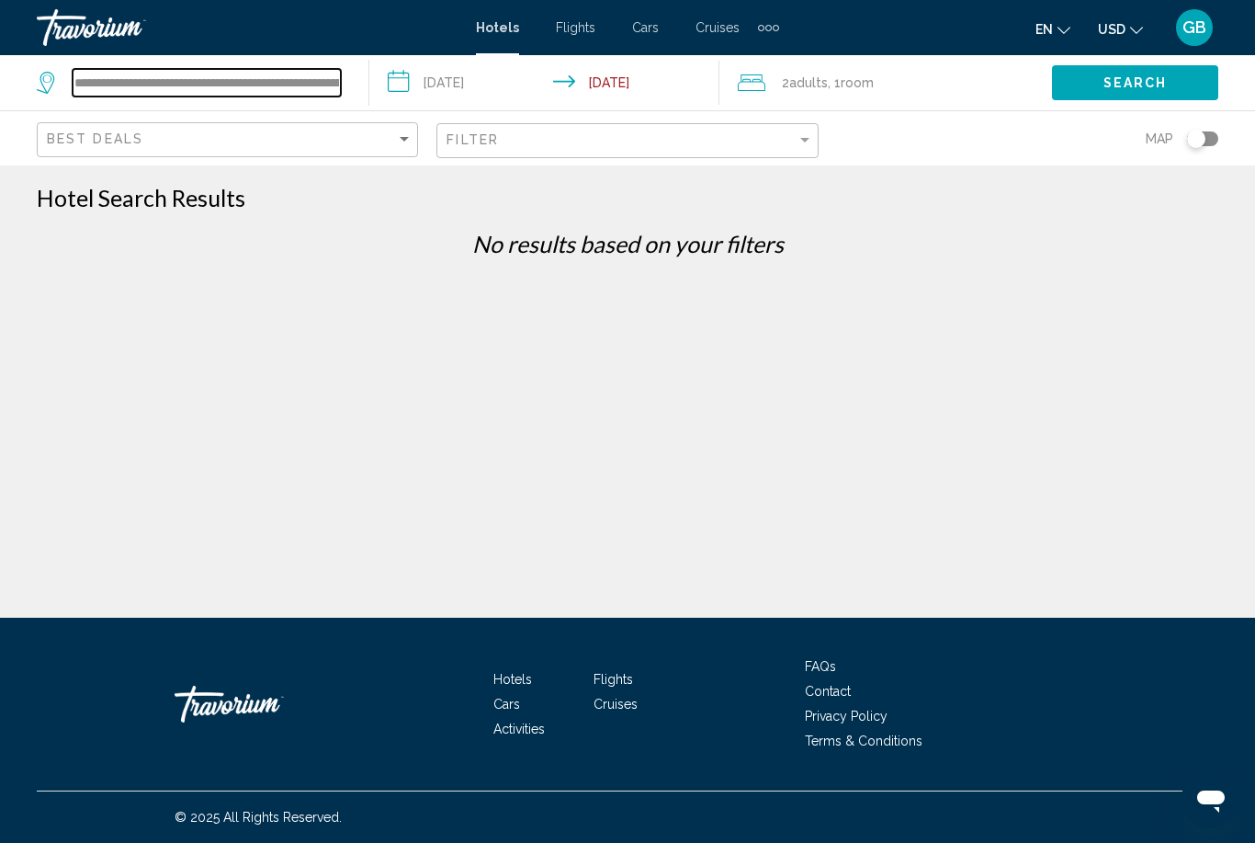
click at [292, 90] on input "**********" at bounding box center [207, 83] width 268 height 28
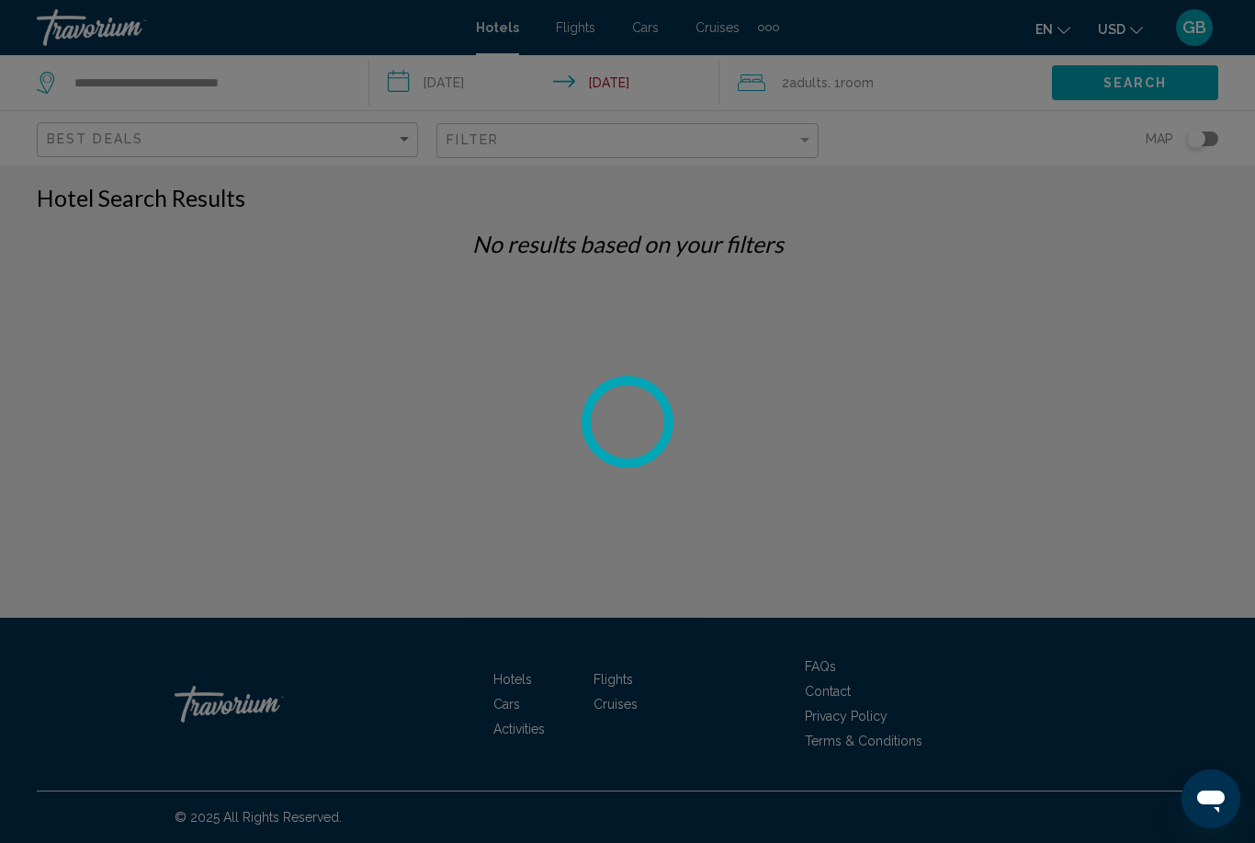
click at [270, 83] on div at bounding box center [627, 421] width 1255 height 843
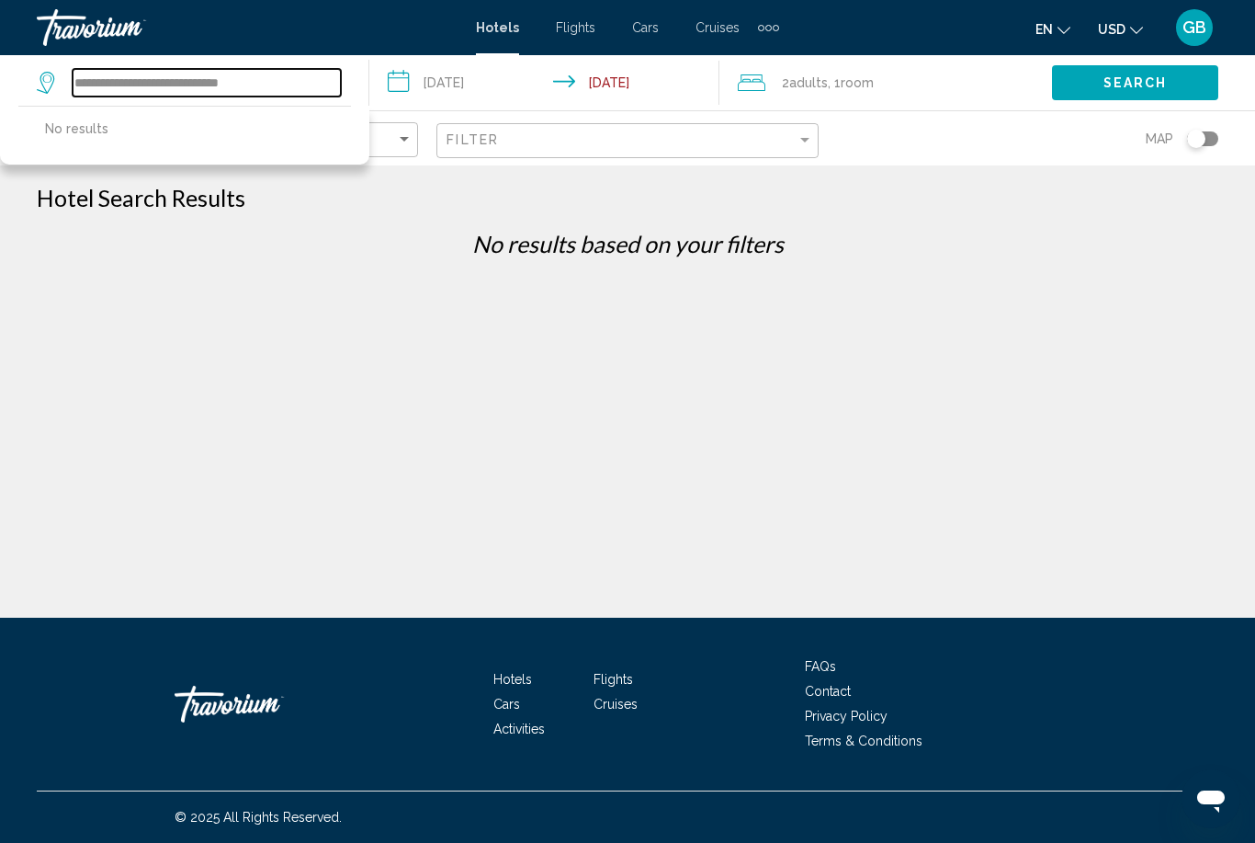
click at [270, 84] on input "**********" at bounding box center [207, 83] width 268 height 28
type input "*"
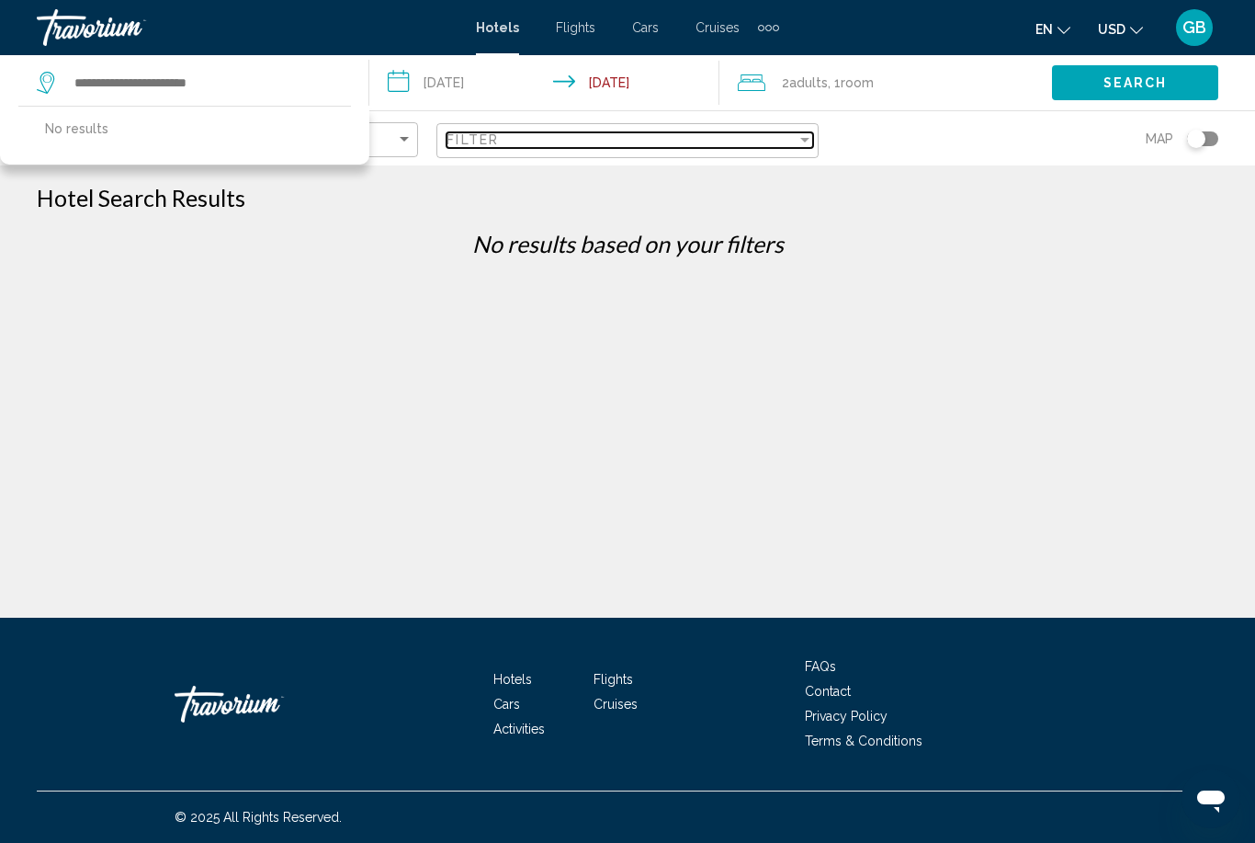
click at [576, 146] on div "Filter" at bounding box center [621, 139] width 349 height 15
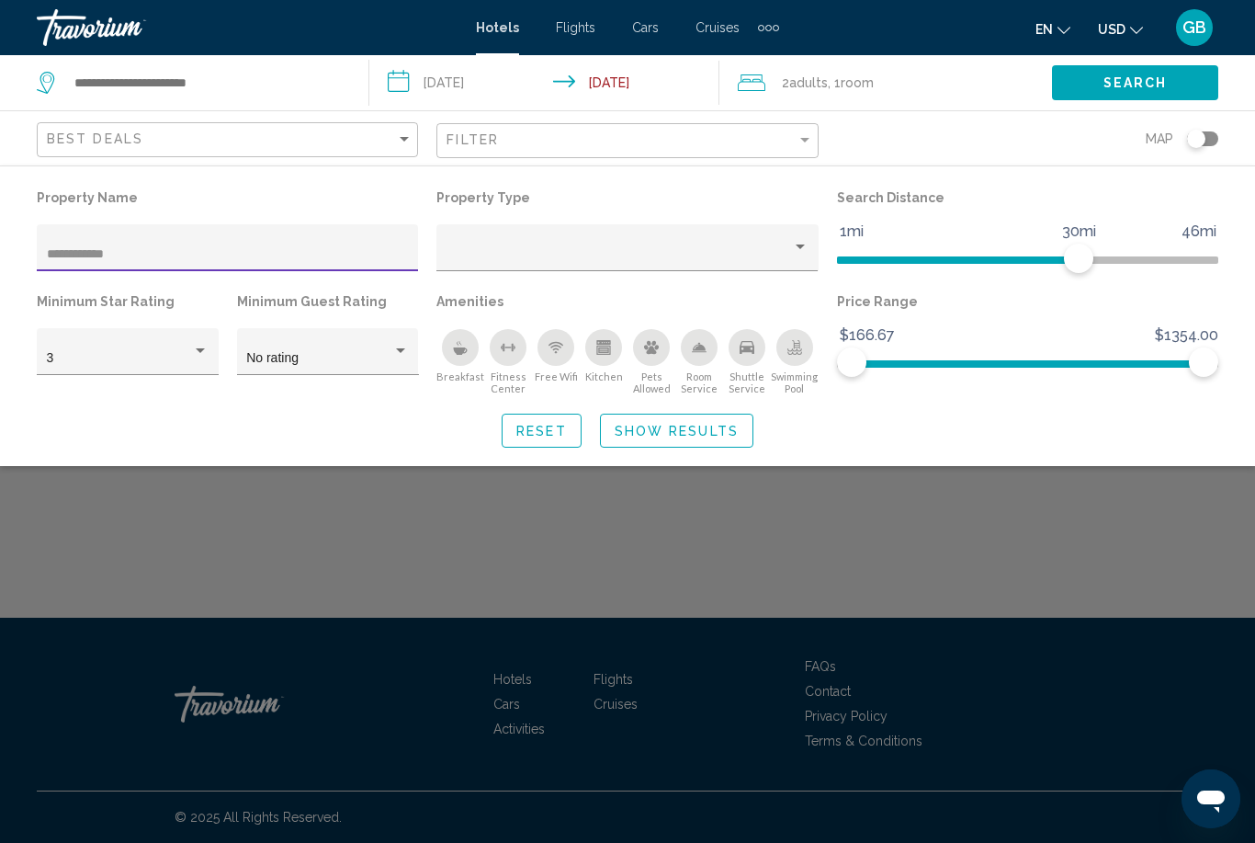
click at [333, 258] on input "**********" at bounding box center [228, 254] width 362 height 15
click at [646, 429] on span "Show Results" at bounding box center [677, 431] width 124 height 15
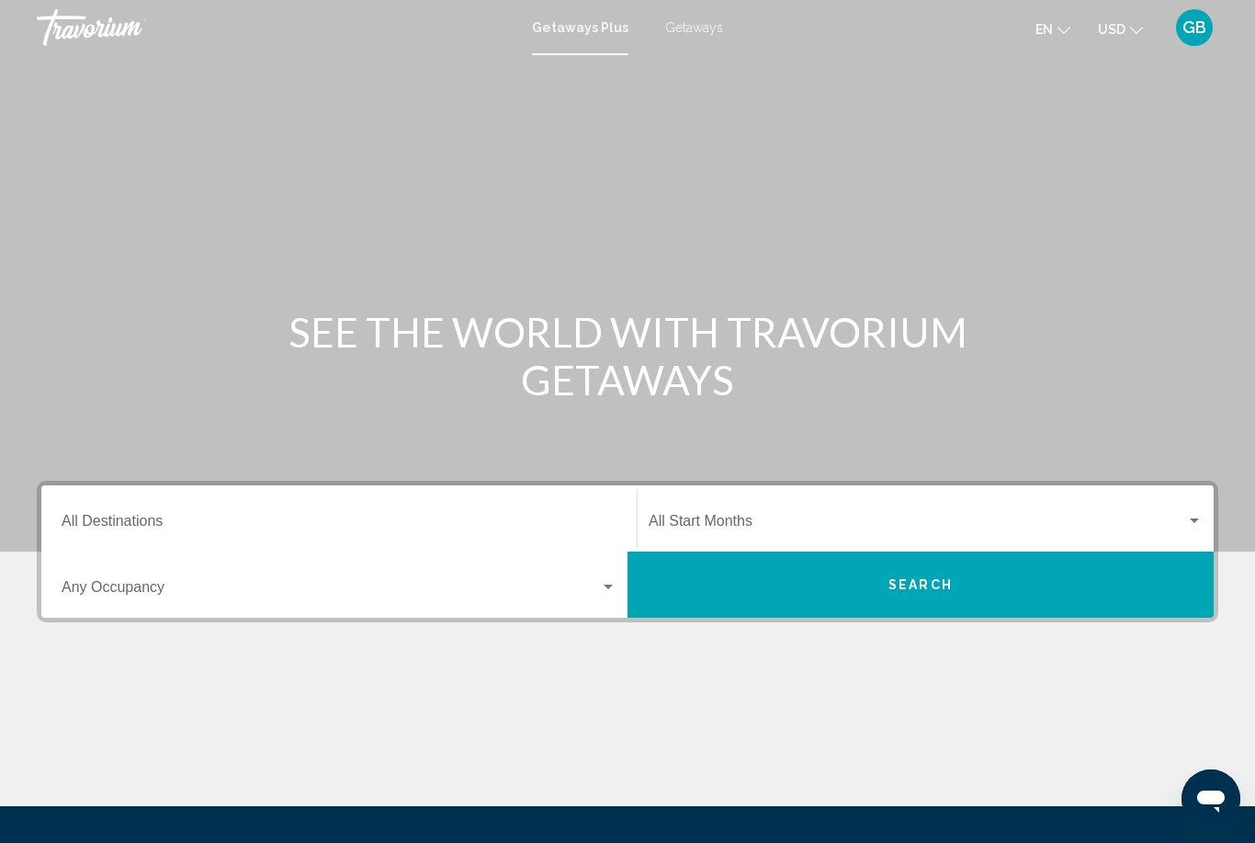
click at [104, 513] on div "Destination All Destinations" at bounding box center [339, 519] width 555 height 58
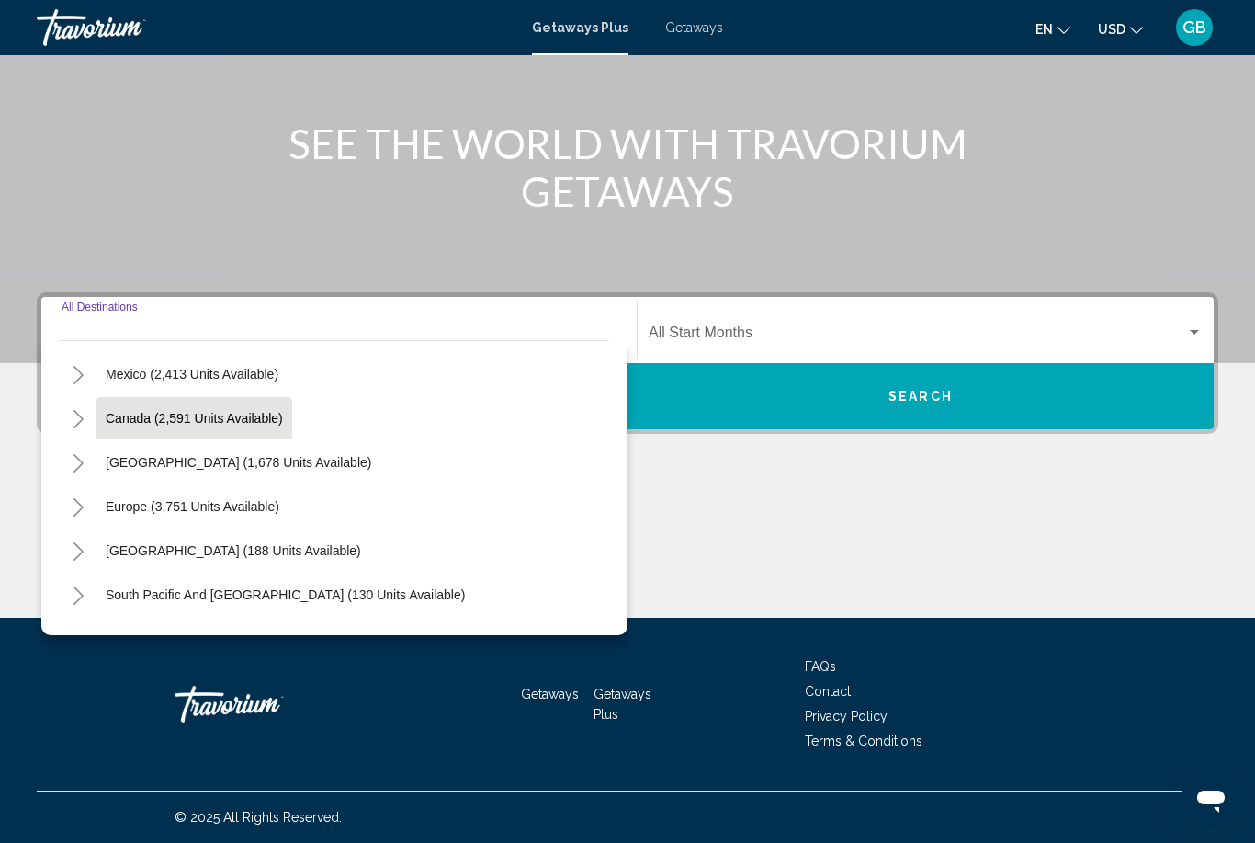
scroll to position [89, 0]
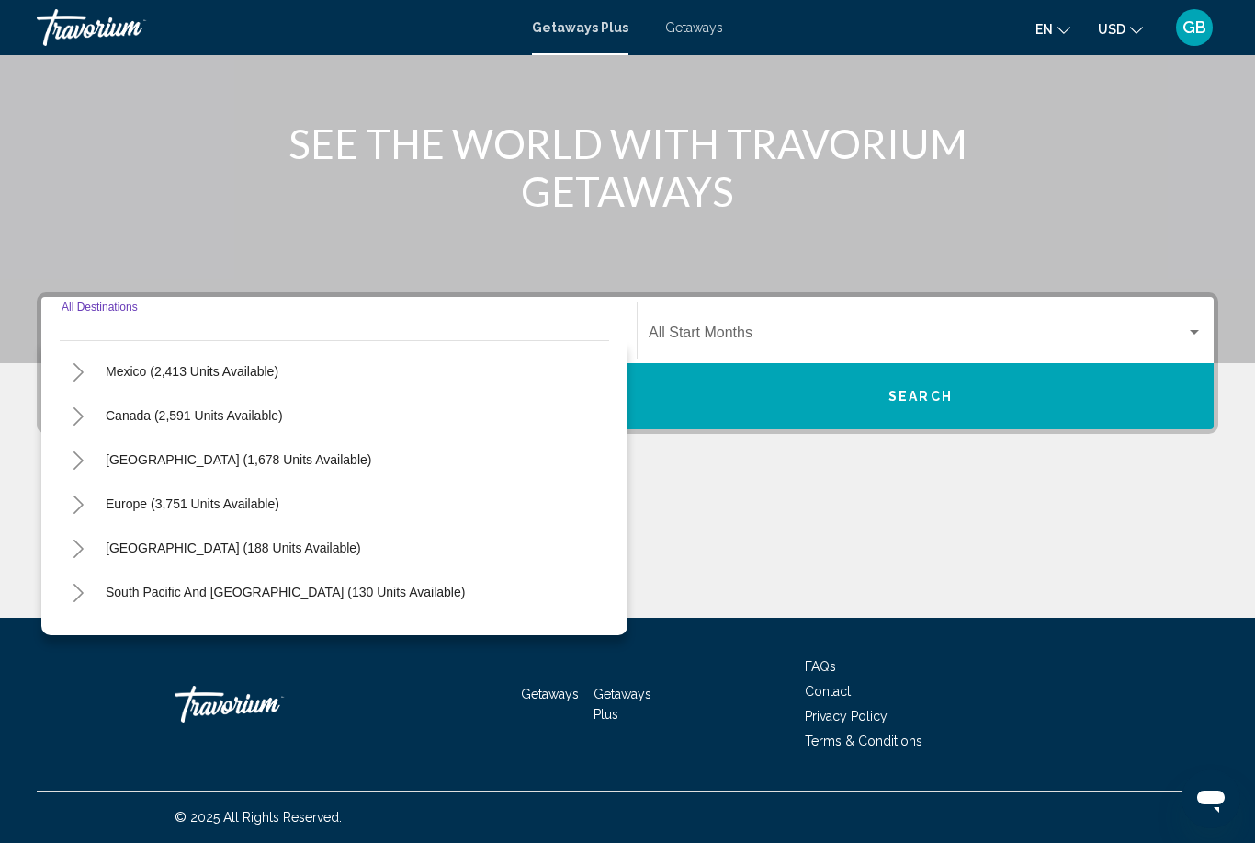
click at [73, 504] on icon "Toggle Europe (3,751 units available)" at bounding box center [79, 504] width 14 height 18
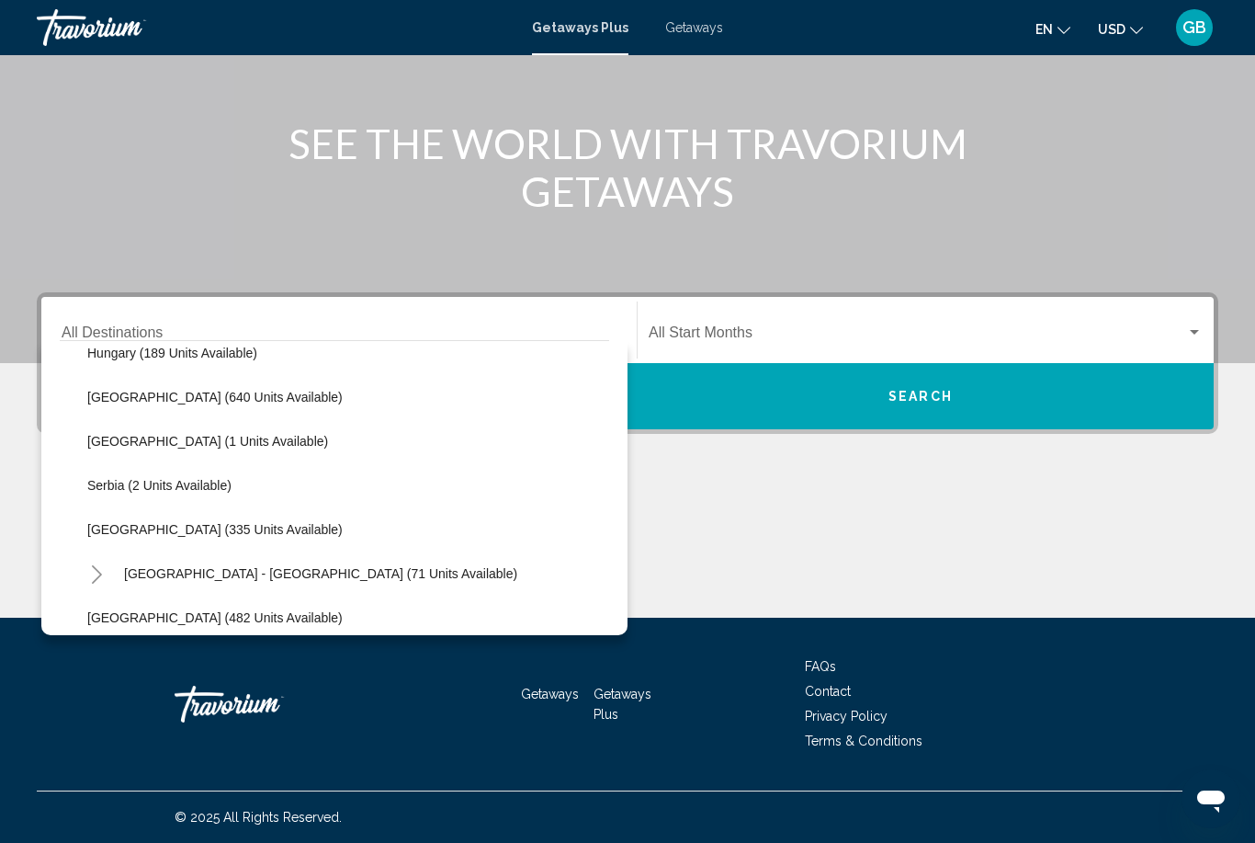
scroll to position [638, 0]
click at [153, 526] on span "[GEOGRAPHIC_DATA] (335 units available)" at bounding box center [214, 528] width 255 height 15
type input "**********"
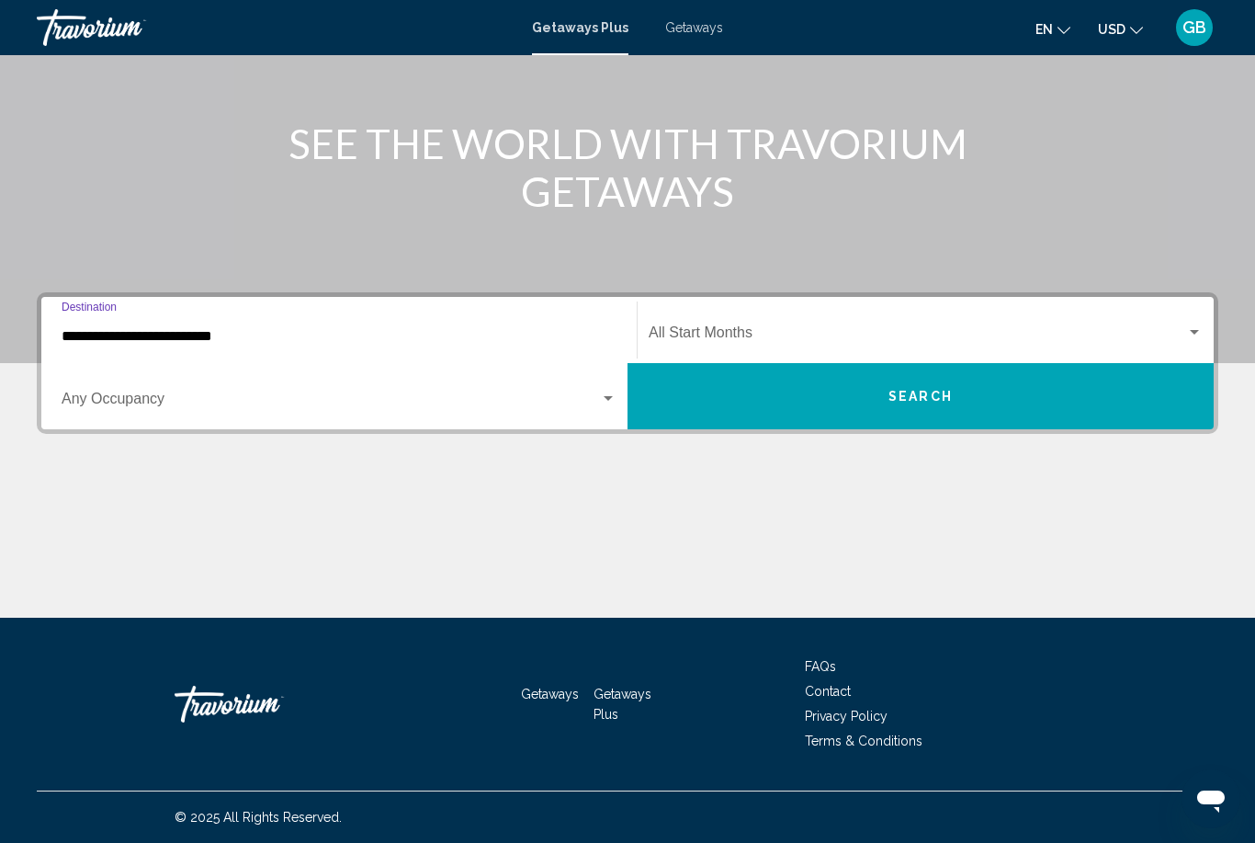
click at [904, 402] on span "Search" at bounding box center [921, 397] width 64 height 15
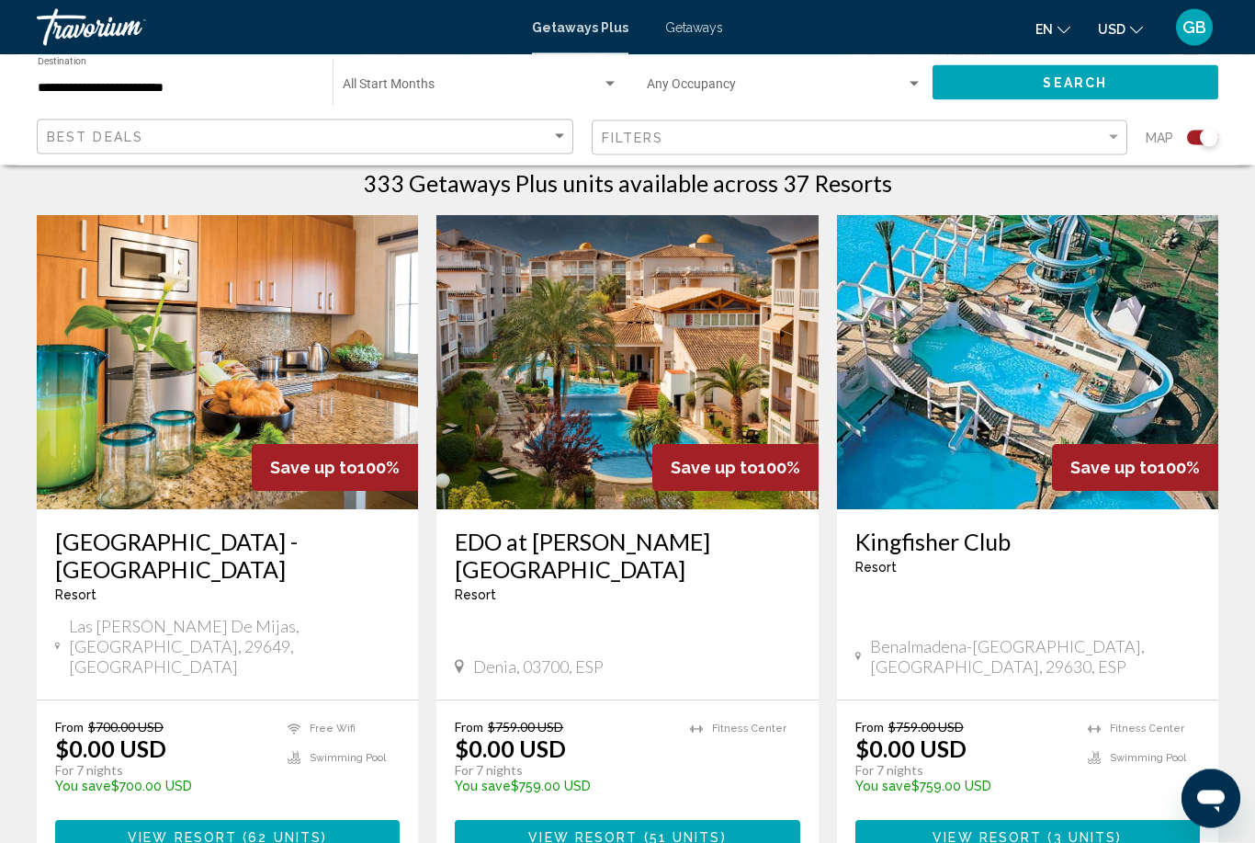
scroll to position [609, 0]
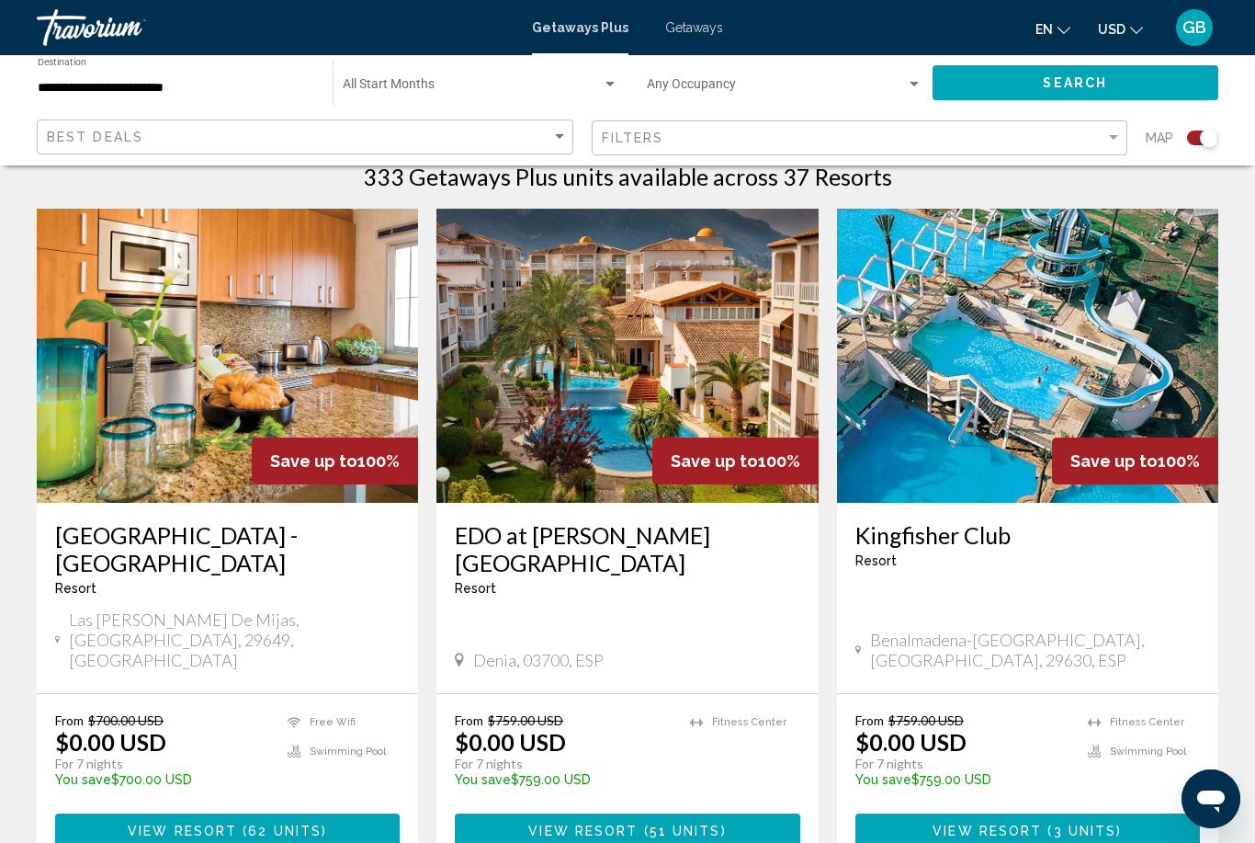
click at [611, 823] on span "View Resort" at bounding box center [582, 830] width 109 height 15
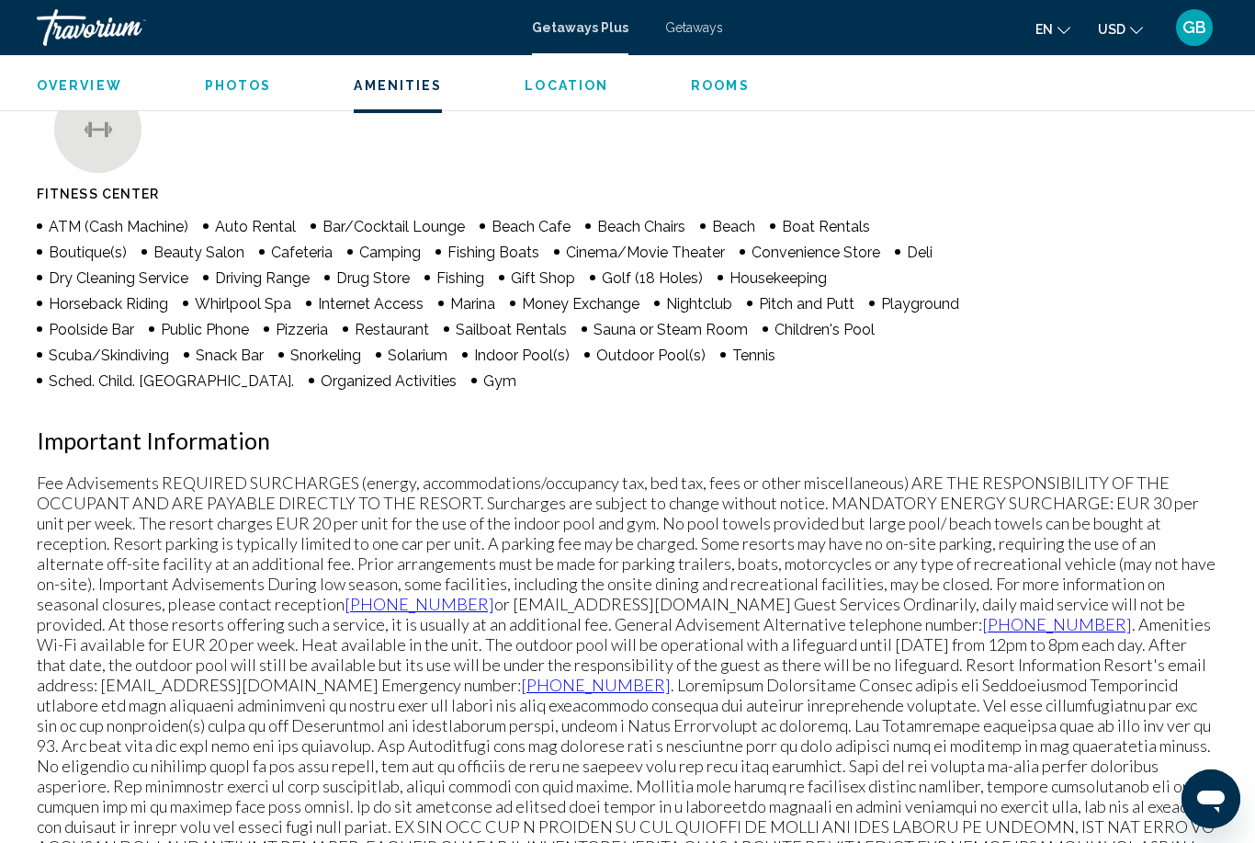
scroll to position [1816, 0]
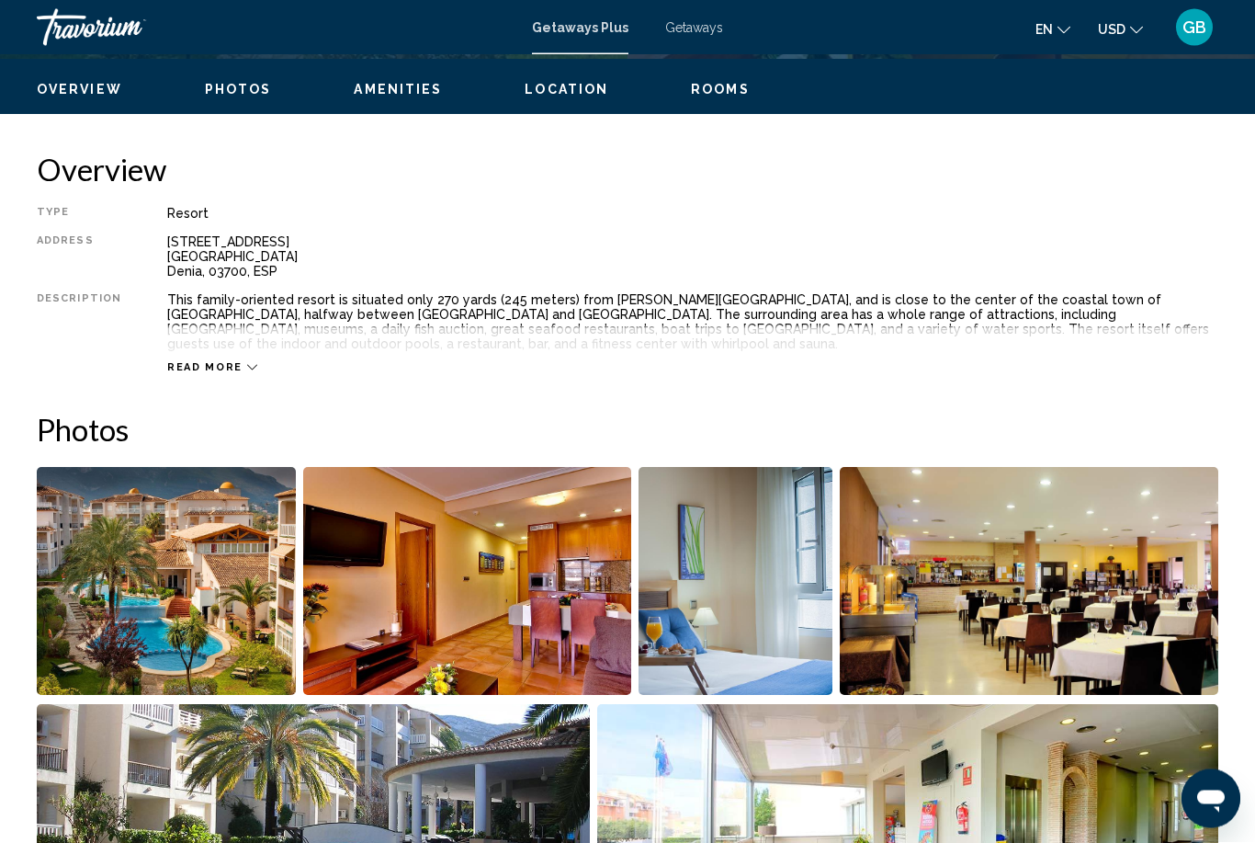
click at [176, 567] on img "Open full-screen image slider" at bounding box center [166, 582] width 259 height 228
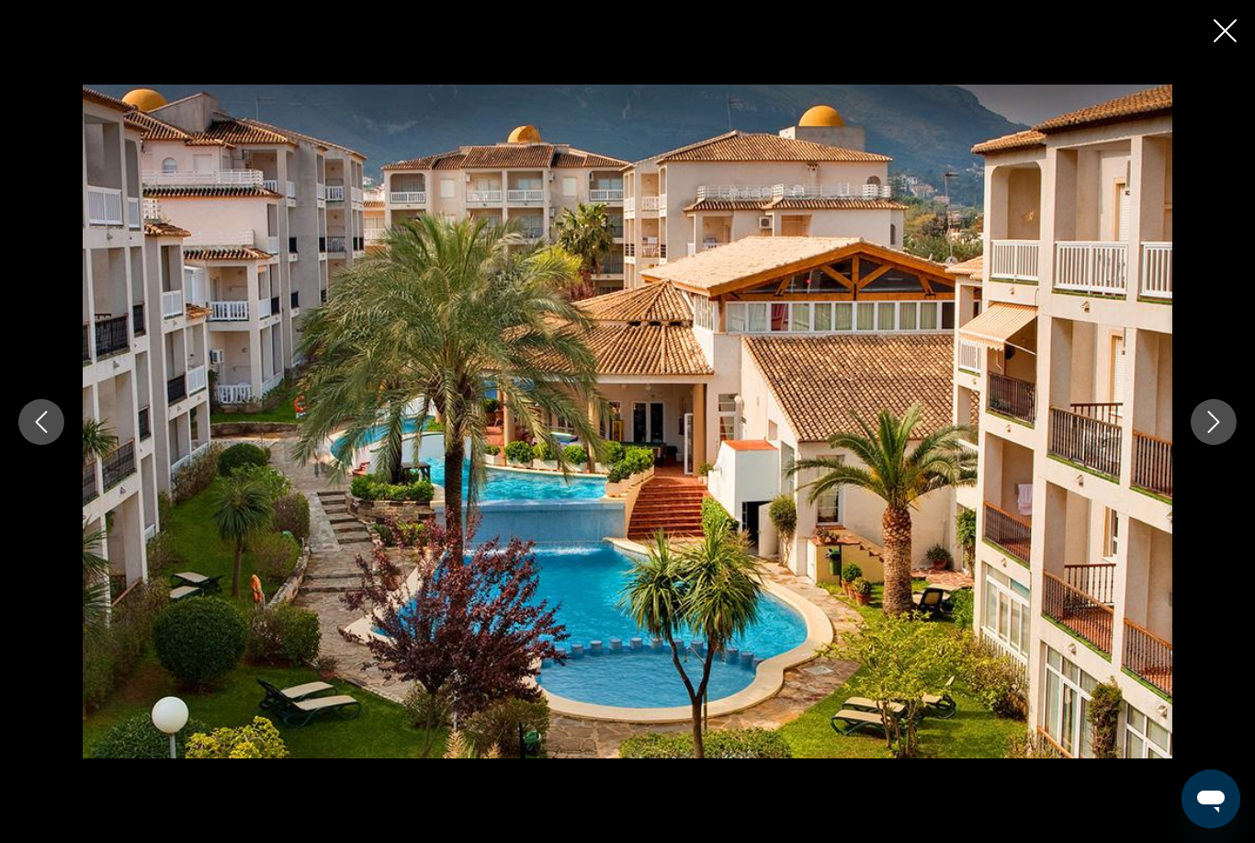
click at [1225, 31] on icon "Close slideshow" at bounding box center [1225, 30] width 23 height 23
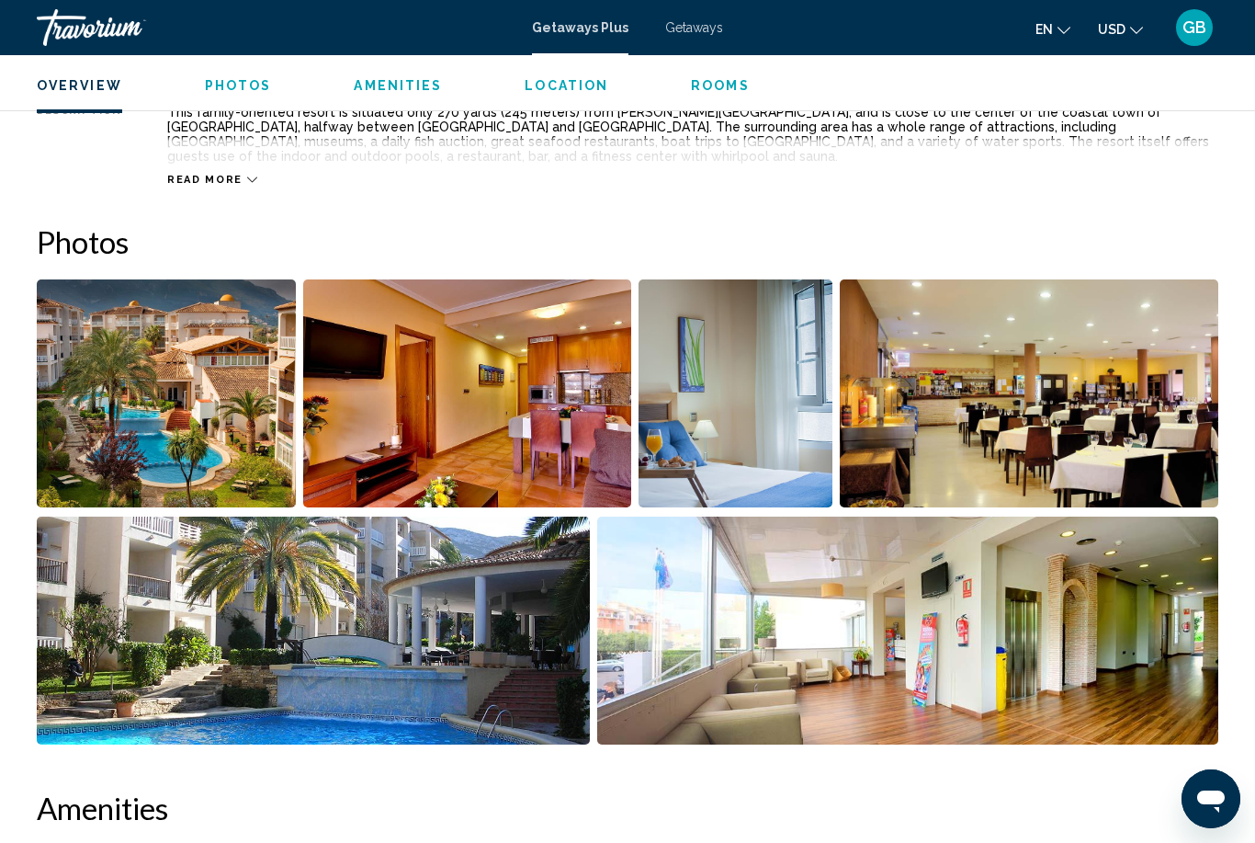
scroll to position [1007, 0]
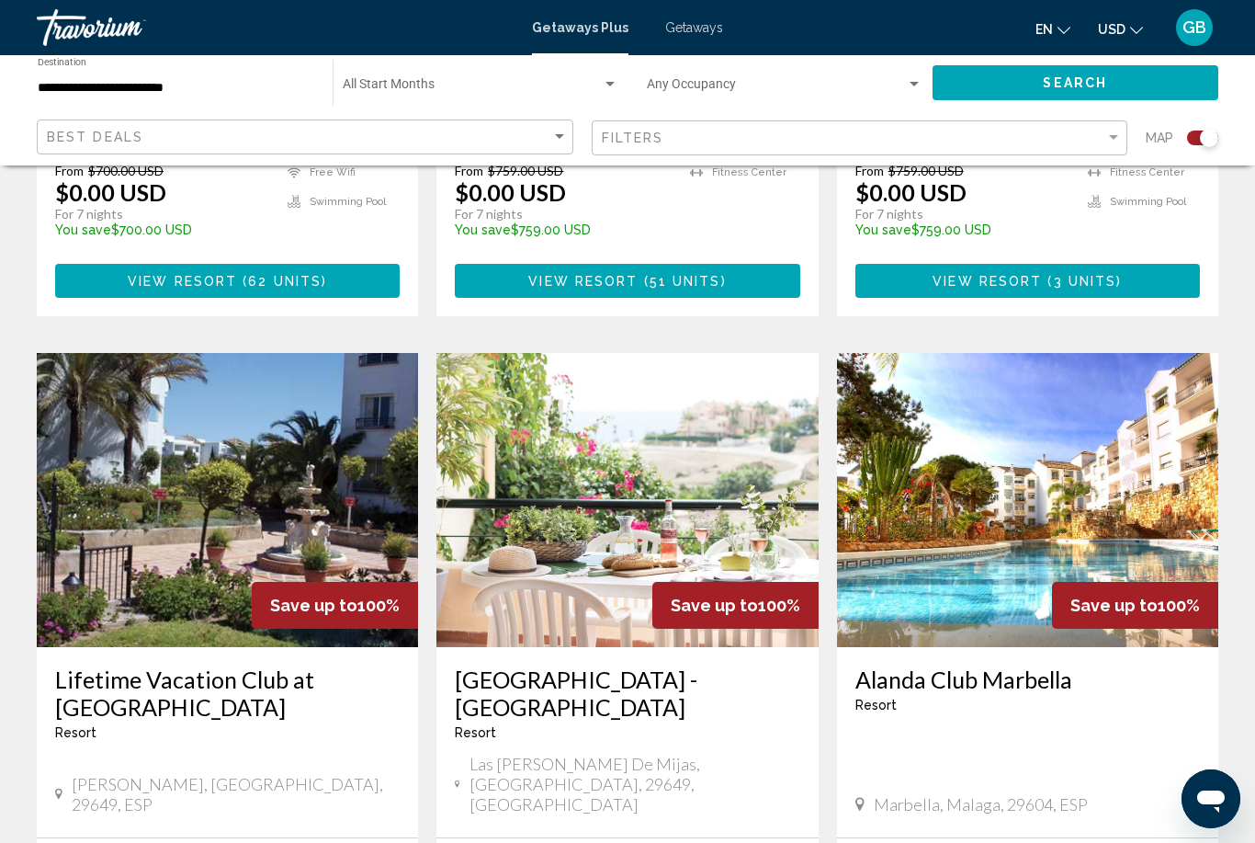
scroll to position [1154, 0]
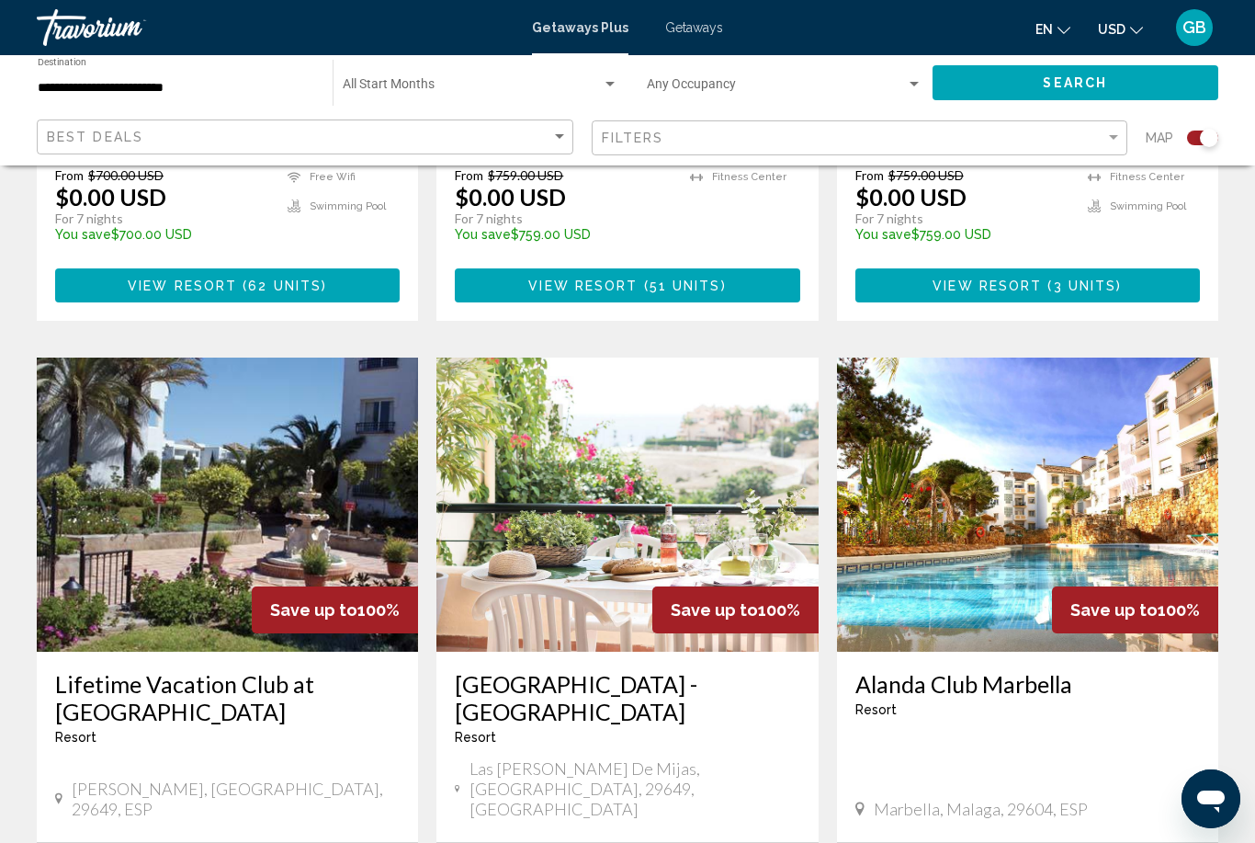
click at [1049, 438] on img "Main content" at bounding box center [1027, 504] width 381 height 294
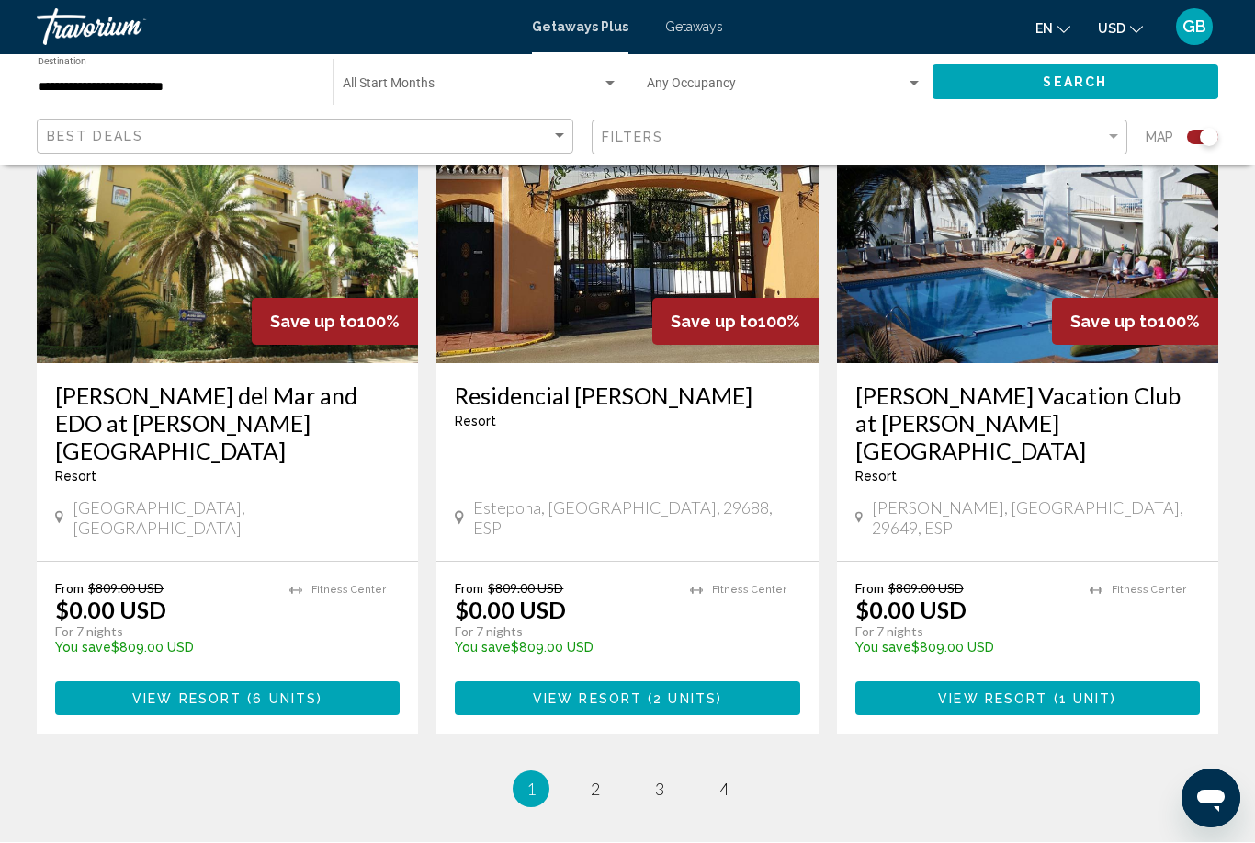
scroll to position [2746, 0]
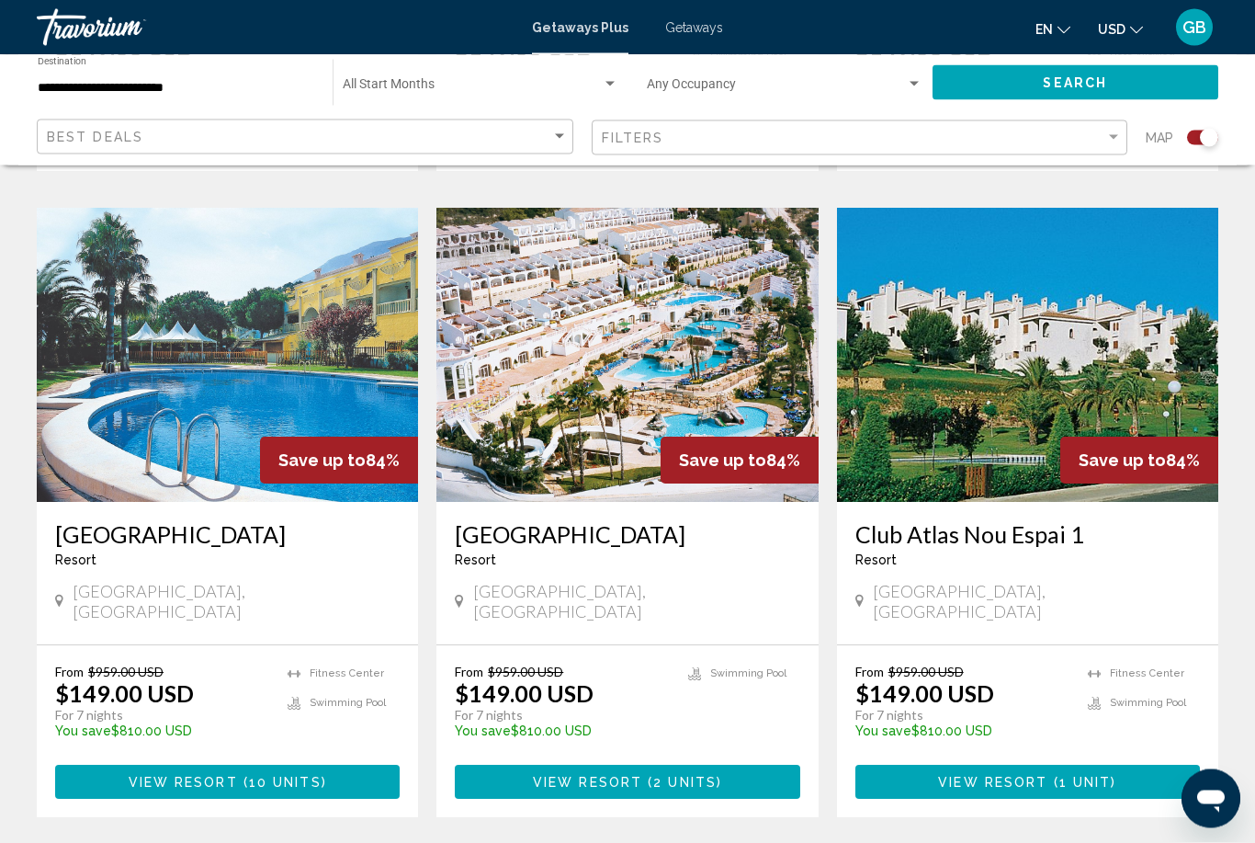
scroll to position [2652, 0]
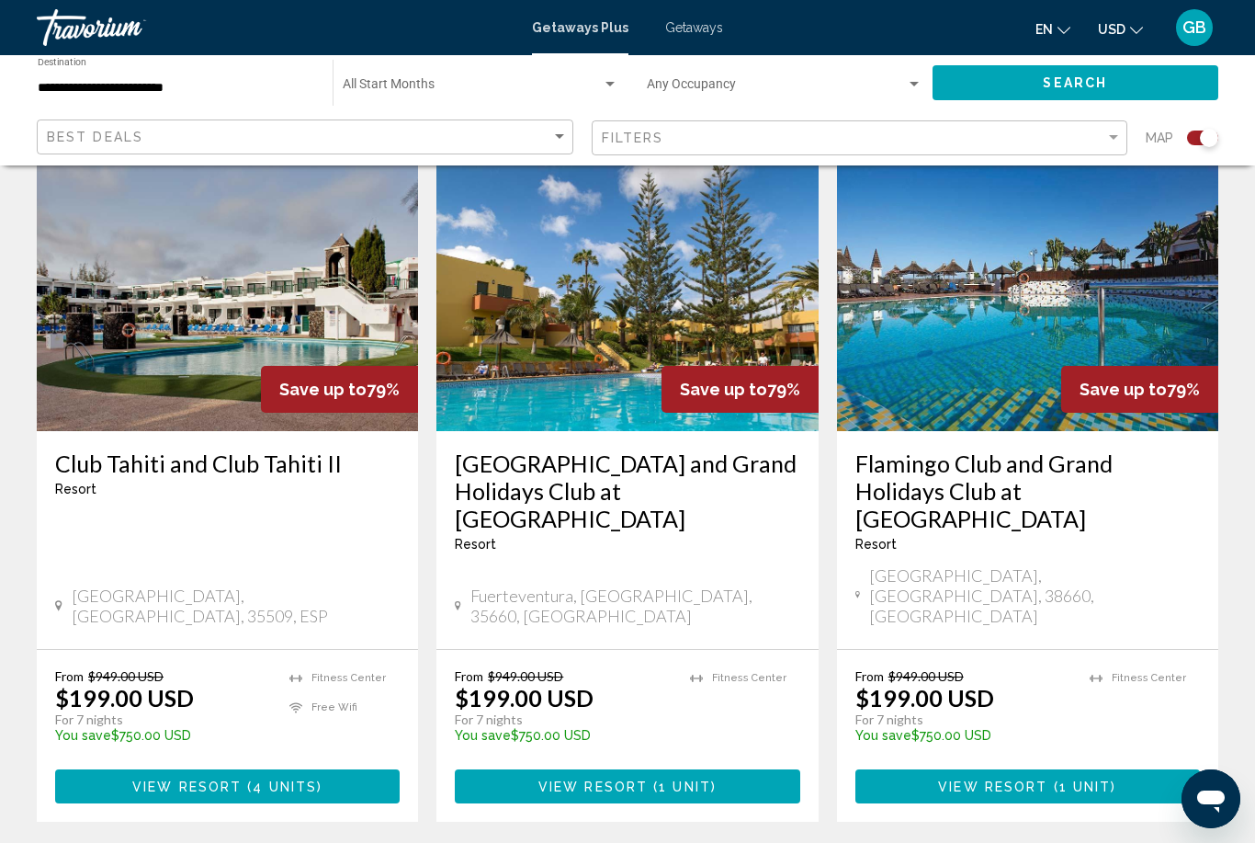
scroll to position [2734, 0]
